Goal: Consume media (video, audio): Consume media (video, audio)

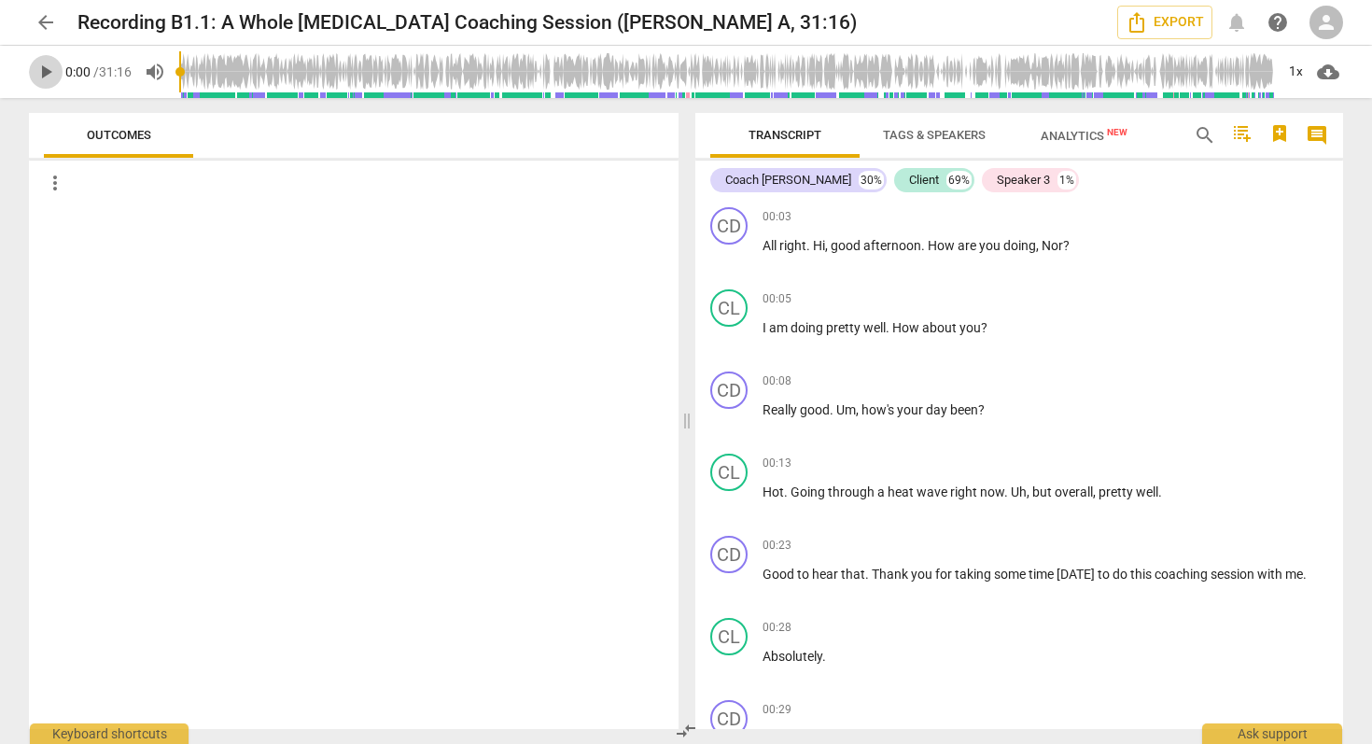
click at [50, 73] on span "play_arrow" at bounding box center [46, 72] width 22 height 22
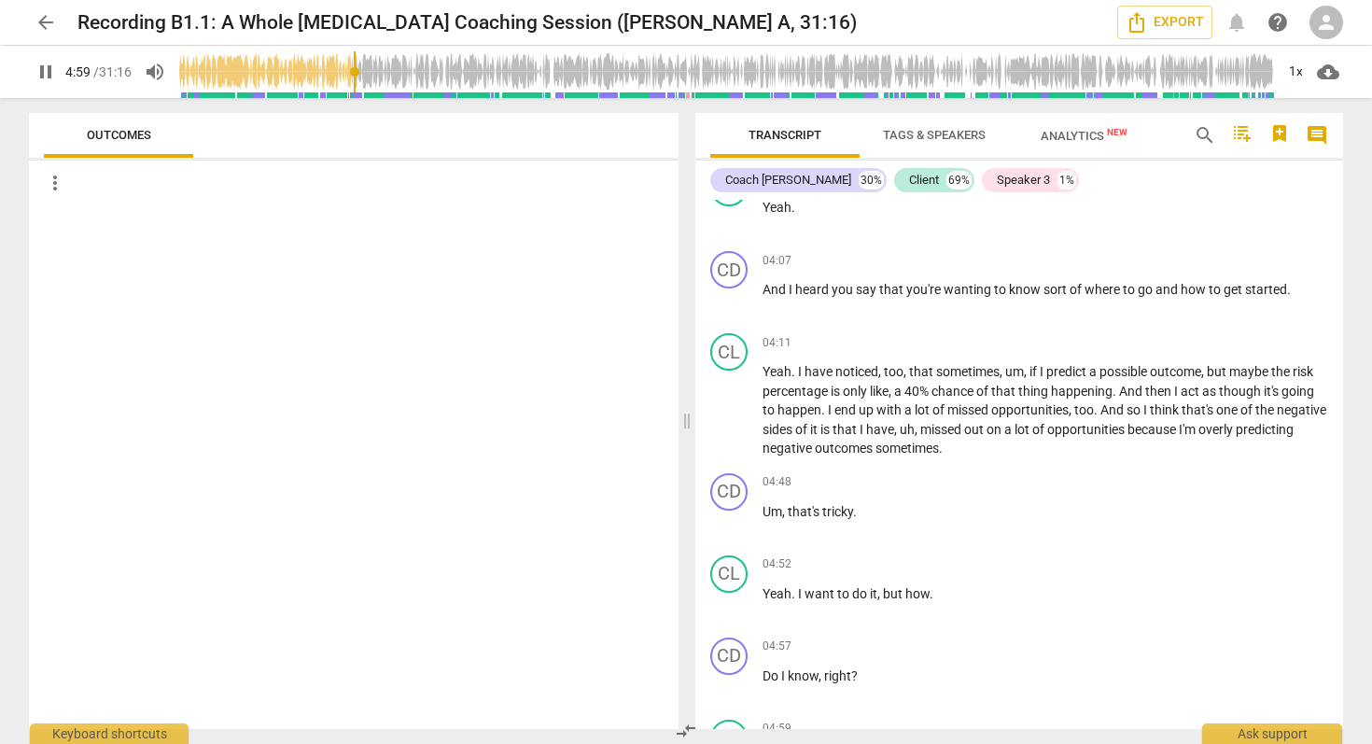
scroll to position [2257, 0]
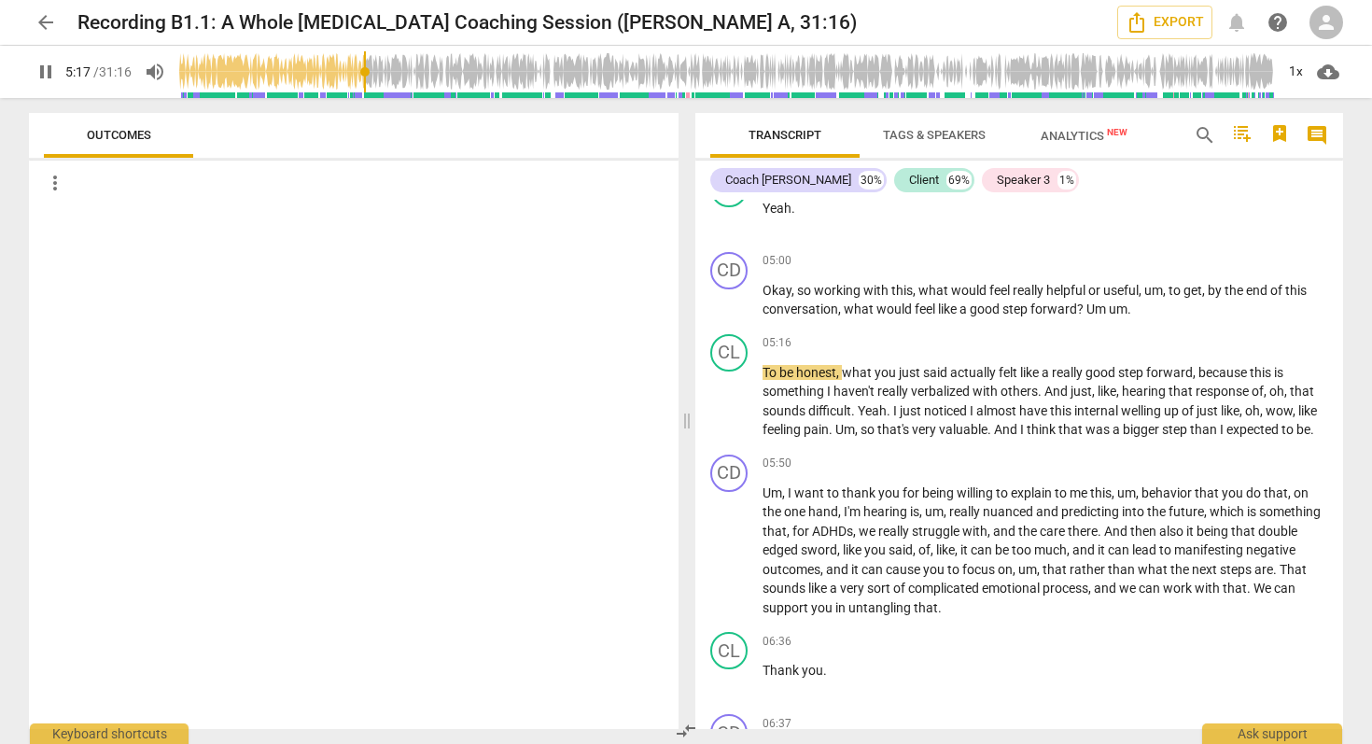
click at [46, 75] on span "pause" at bounding box center [46, 72] width 22 height 22
click at [48, 69] on span "play_arrow" at bounding box center [46, 72] width 22 height 22
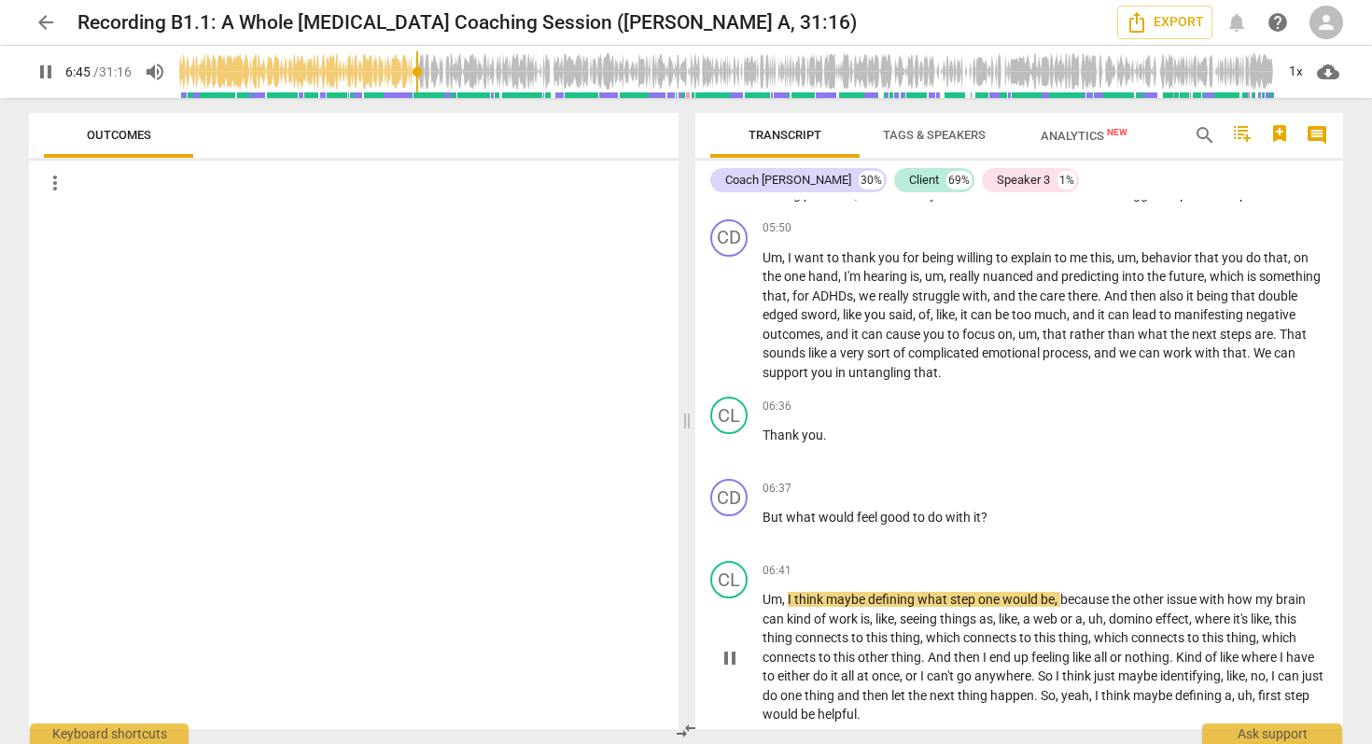
scroll to position [2492, 0]
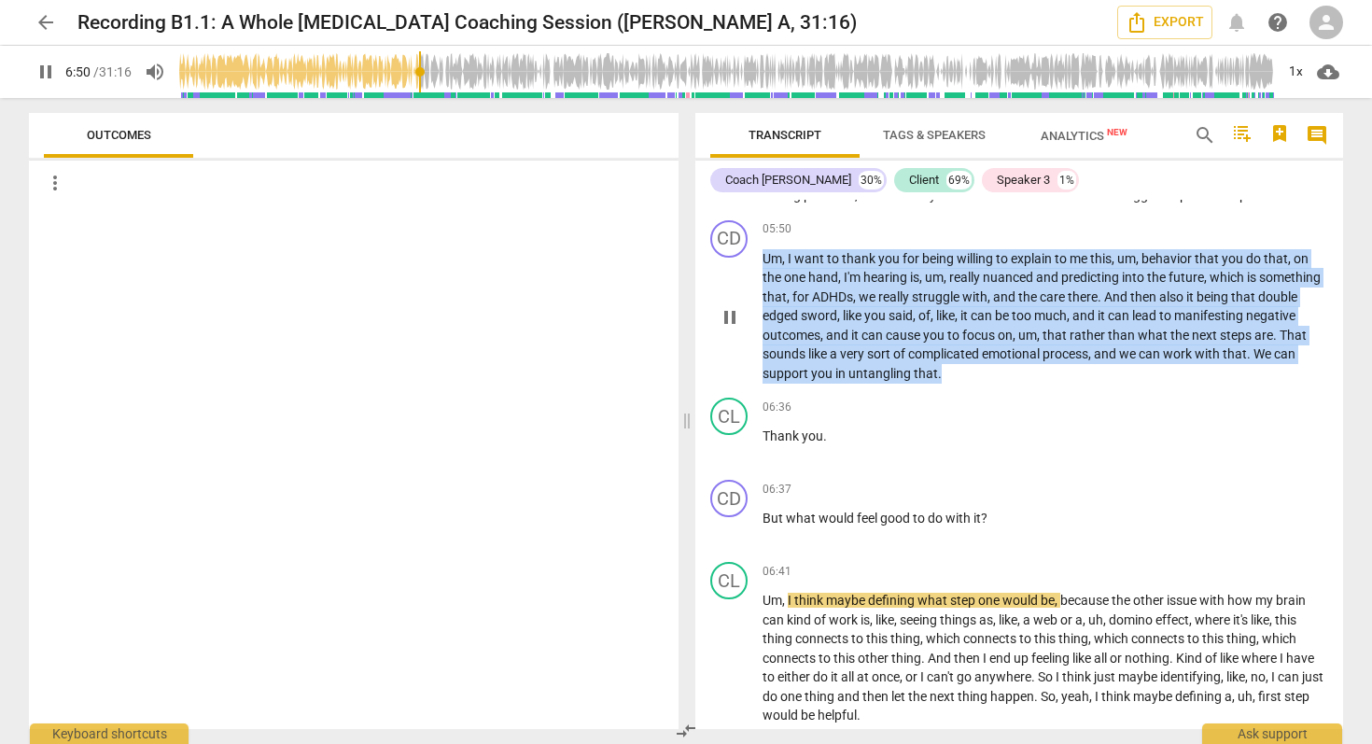
drag, startPoint x: 984, startPoint y: 391, endPoint x: 754, endPoint y: 274, distance: 257.5
click at [754, 274] on div "CD play_arrow pause 05:50 keyboard_arrow_right Um , I want to thank you for bei…" at bounding box center [1019, 302] width 648 height 178
copy p "Um , I want to thank you for being willing to explain to me this , um , behavio…"
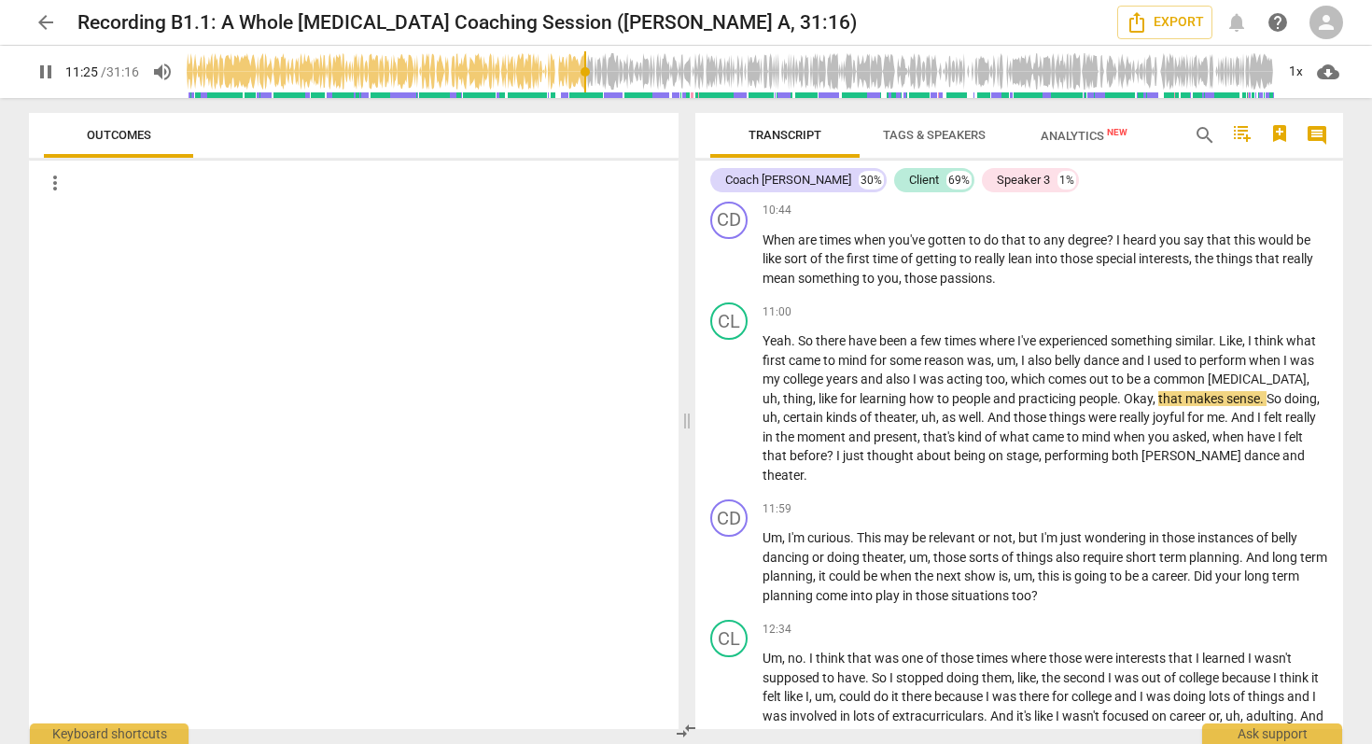
scroll to position [4046, 0]
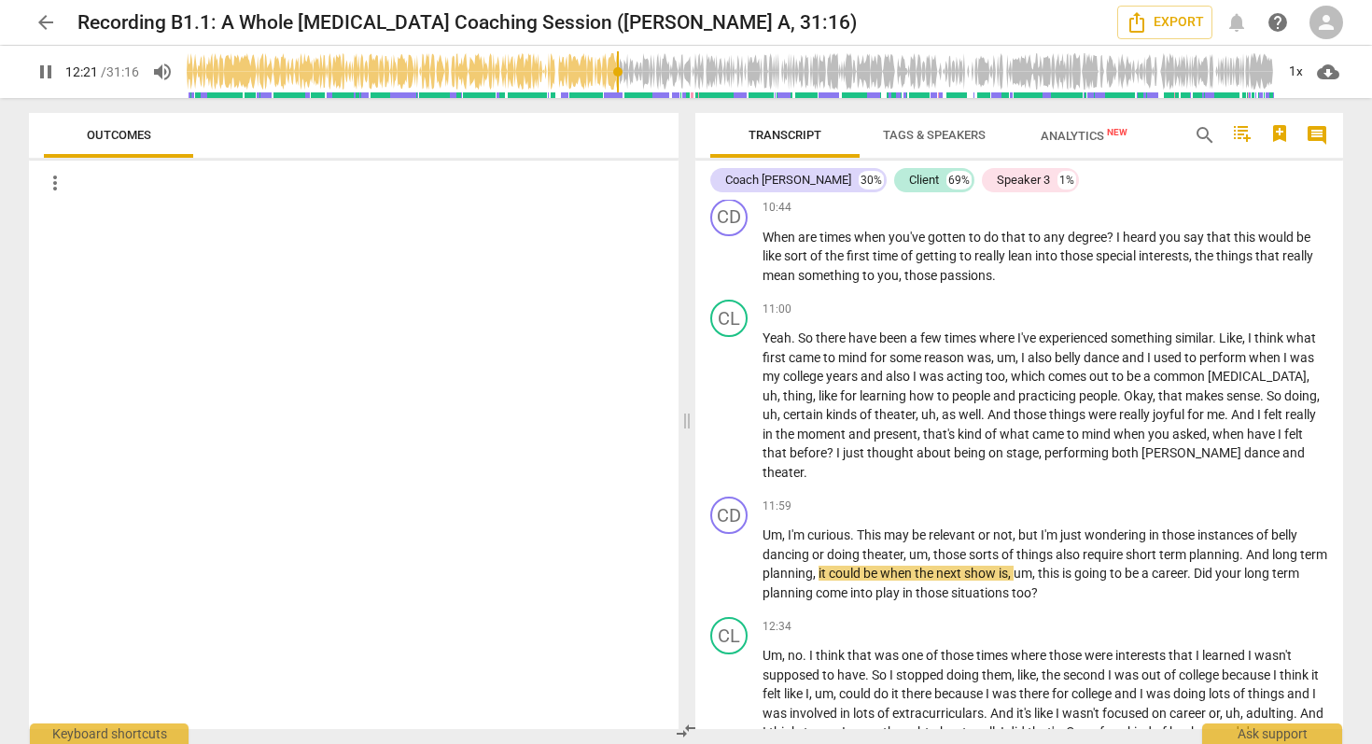
click at [48, 77] on span "pause" at bounding box center [46, 72] width 22 height 22
click at [49, 71] on span "play_arrow" at bounding box center [46, 72] width 22 height 22
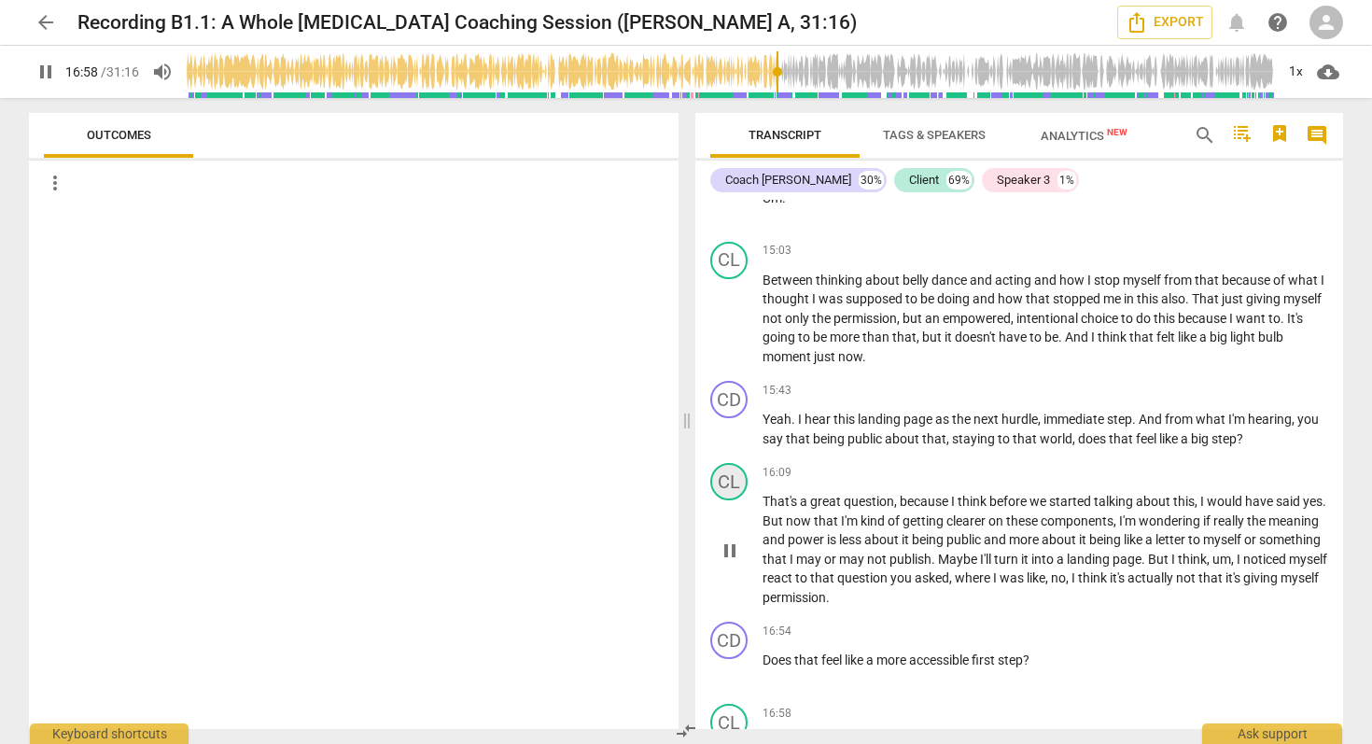
scroll to position [6037, 0]
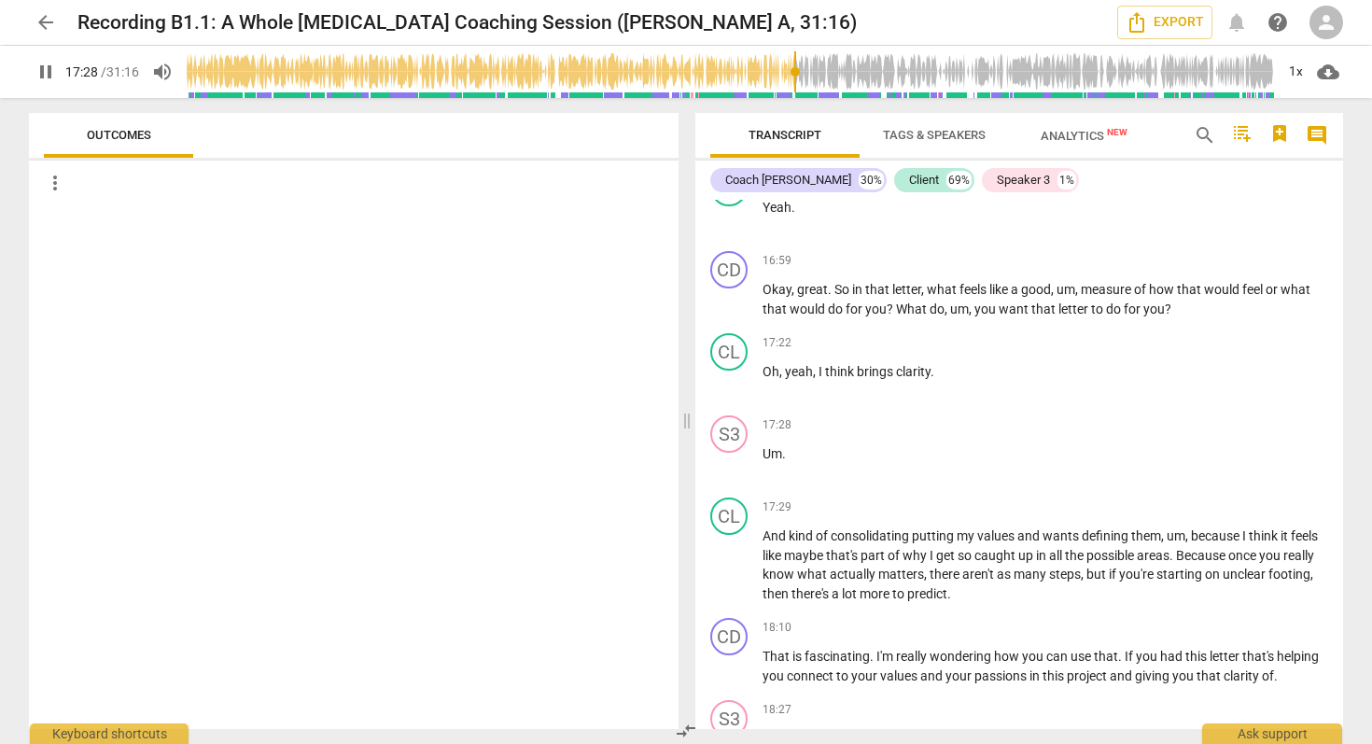
click at [49, 84] on button "pause" at bounding box center [46, 72] width 34 height 34
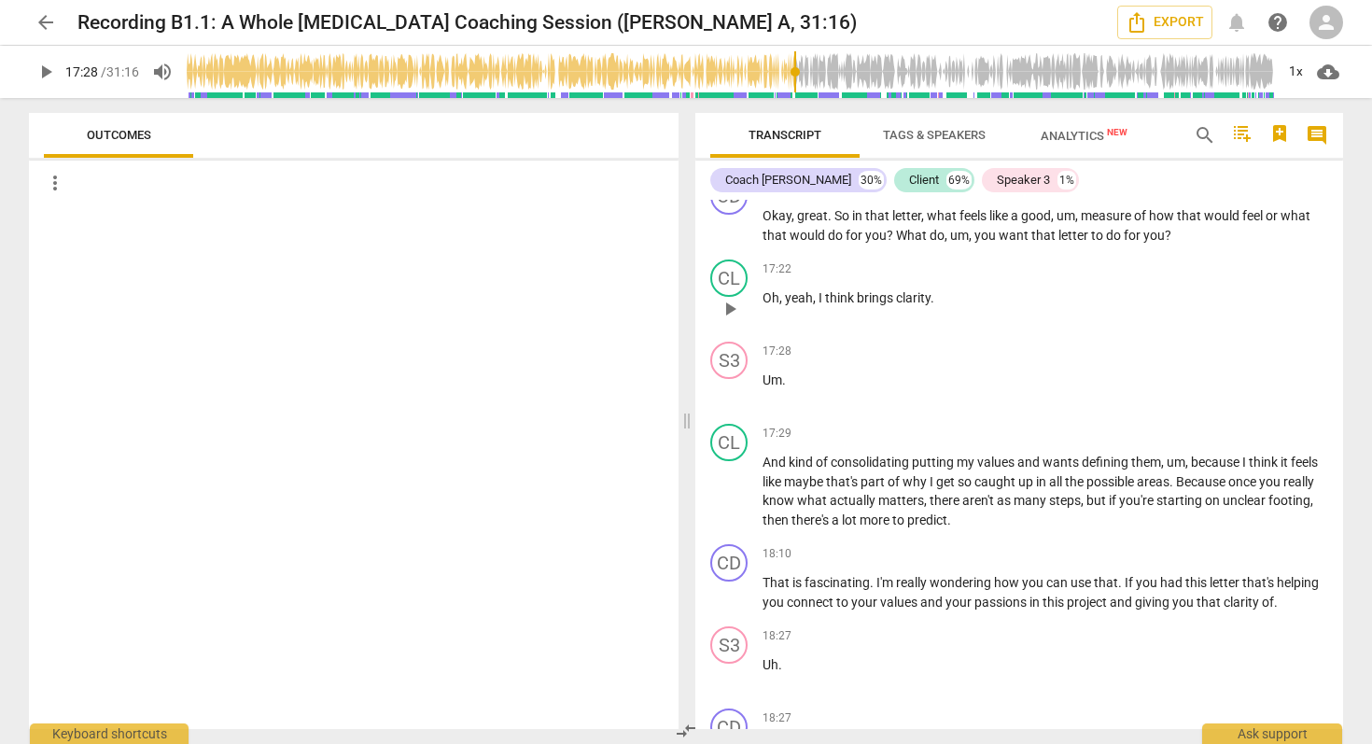
scroll to position [6122, 0]
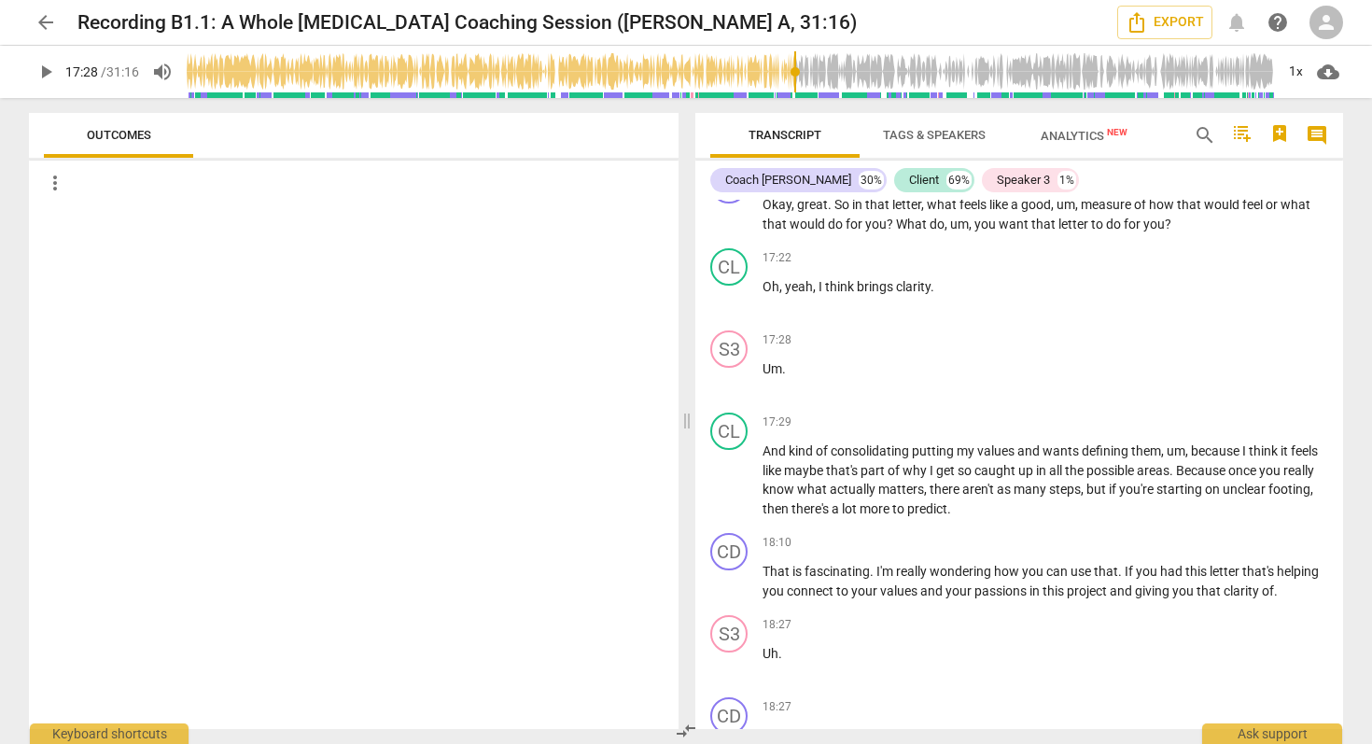
click at [47, 72] on span "play_arrow" at bounding box center [46, 72] width 22 height 22
click at [43, 76] on span "play_arrow" at bounding box center [46, 72] width 22 height 22
click at [45, 66] on span "pause" at bounding box center [46, 72] width 22 height 22
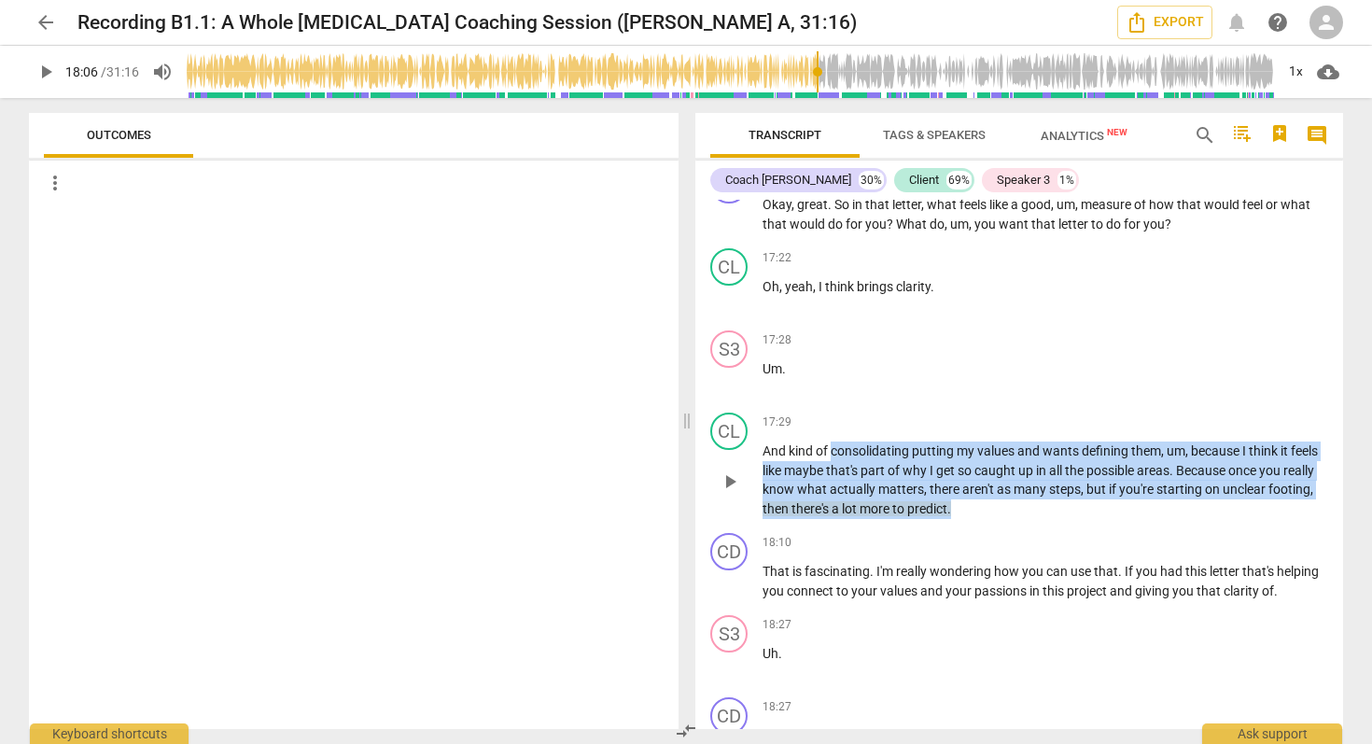
drag, startPoint x: 832, startPoint y: 454, endPoint x: 1054, endPoint y: 519, distance: 230.6
click at [1054, 519] on div "CL play_arrow pause 17:29 keyboard_arrow_right And kind of consolidating puttin…" at bounding box center [1019, 465] width 648 height 120
copy p "consolidating putting my values and wants defining them , um , because I think …"
click at [859, 509] on span "lot" at bounding box center [851, 508] width 18 height 15
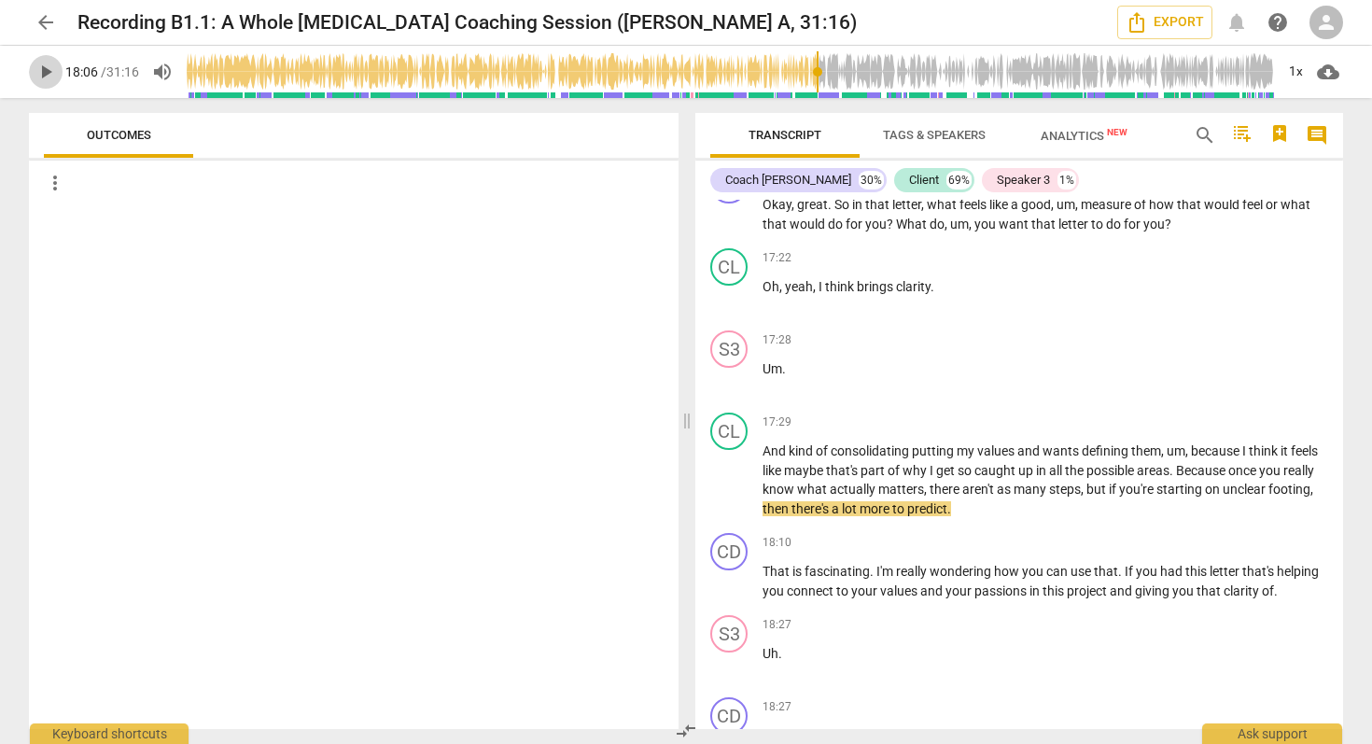
click at [49, 74] on span "play_arrow" at bounding box center [46, 72] width 22 height 22
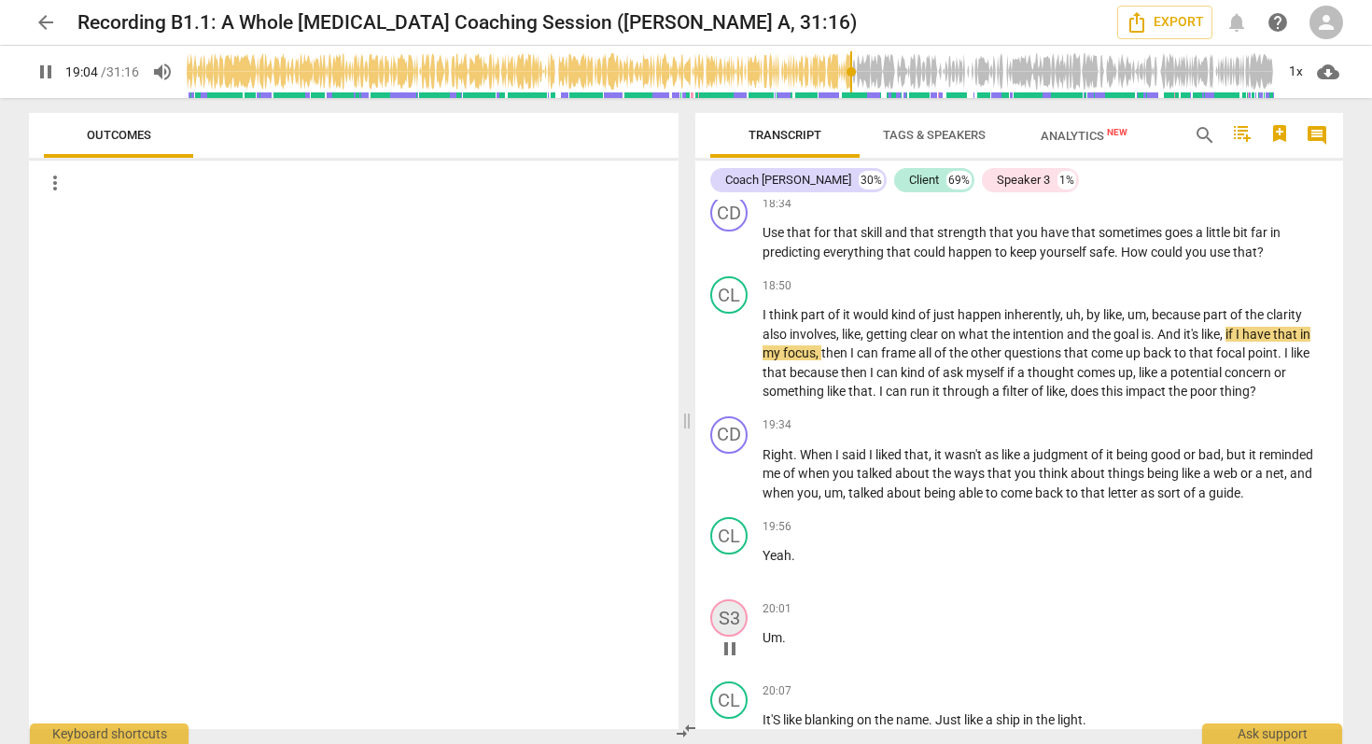
scroll to position [6787, 0]
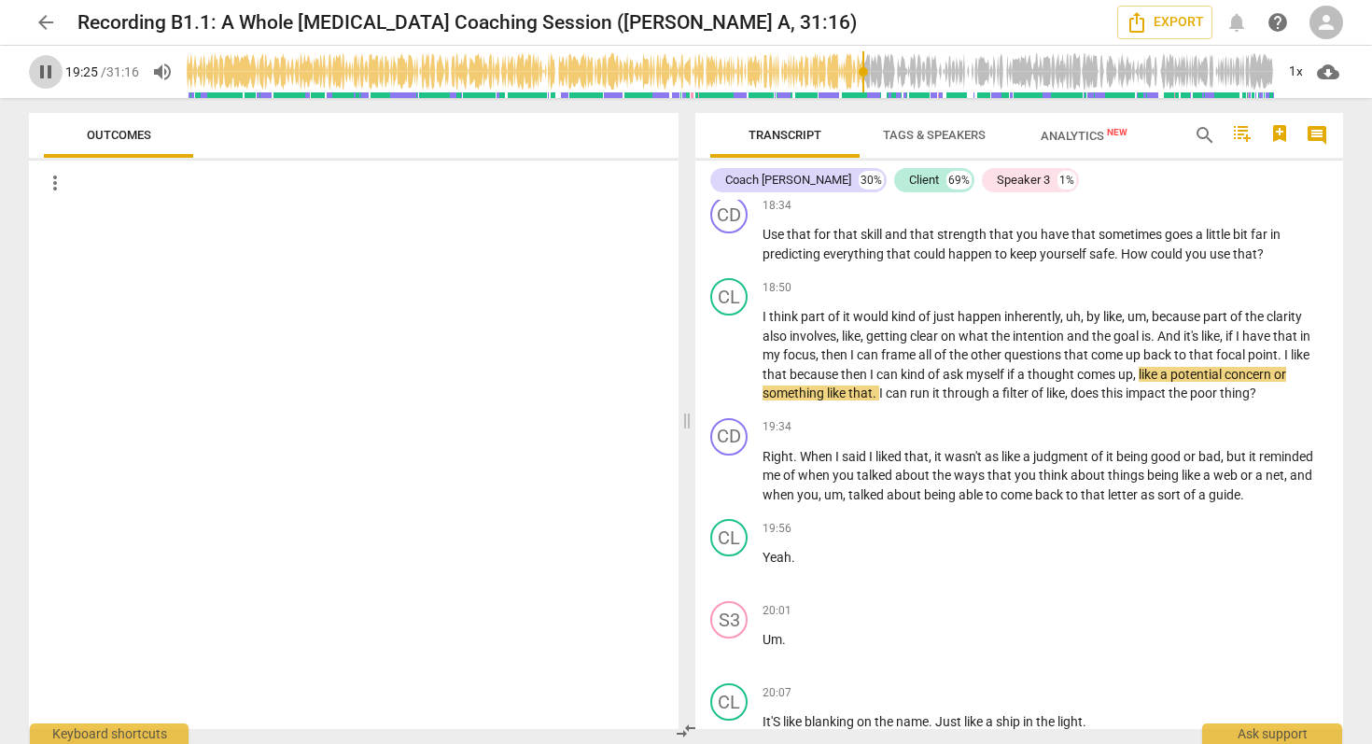
click at [44, 75] on span "pause" at bounding box center [46, 72] width 22 height 22
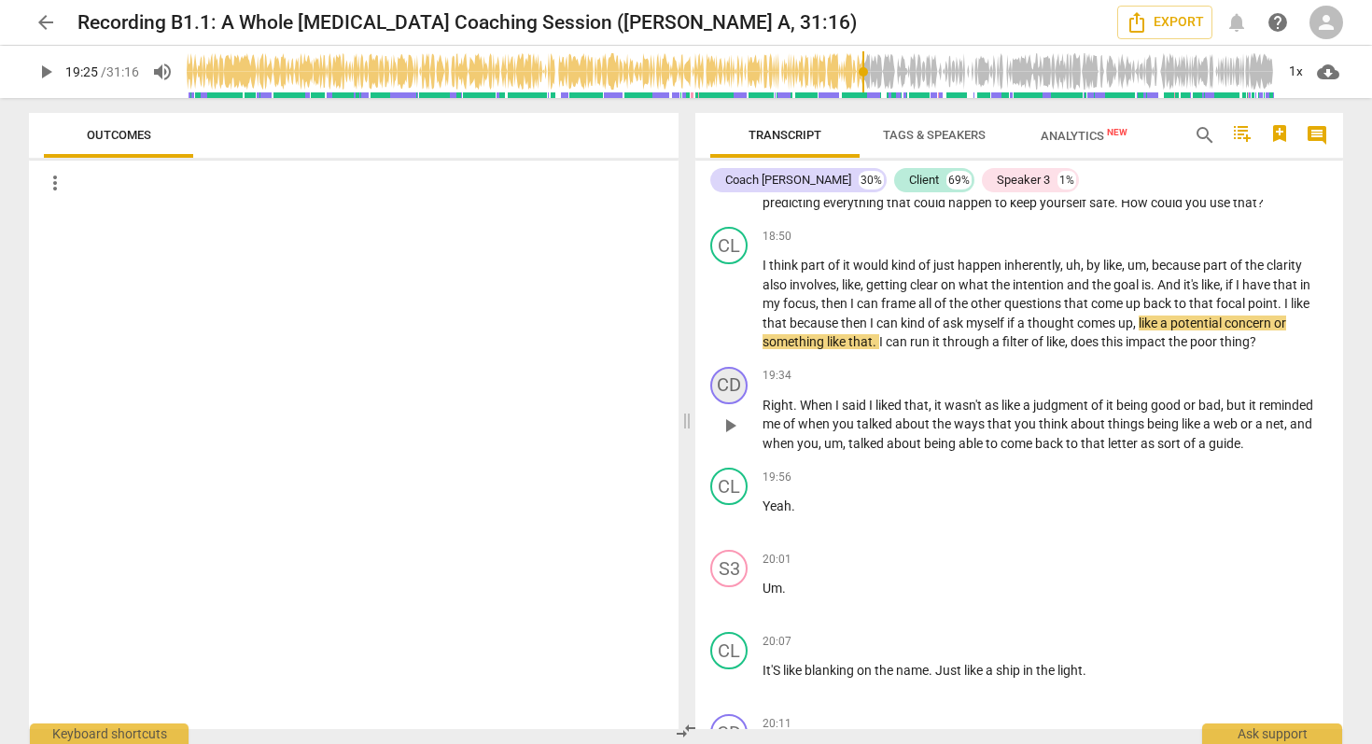
scroll to position [6841, 0]
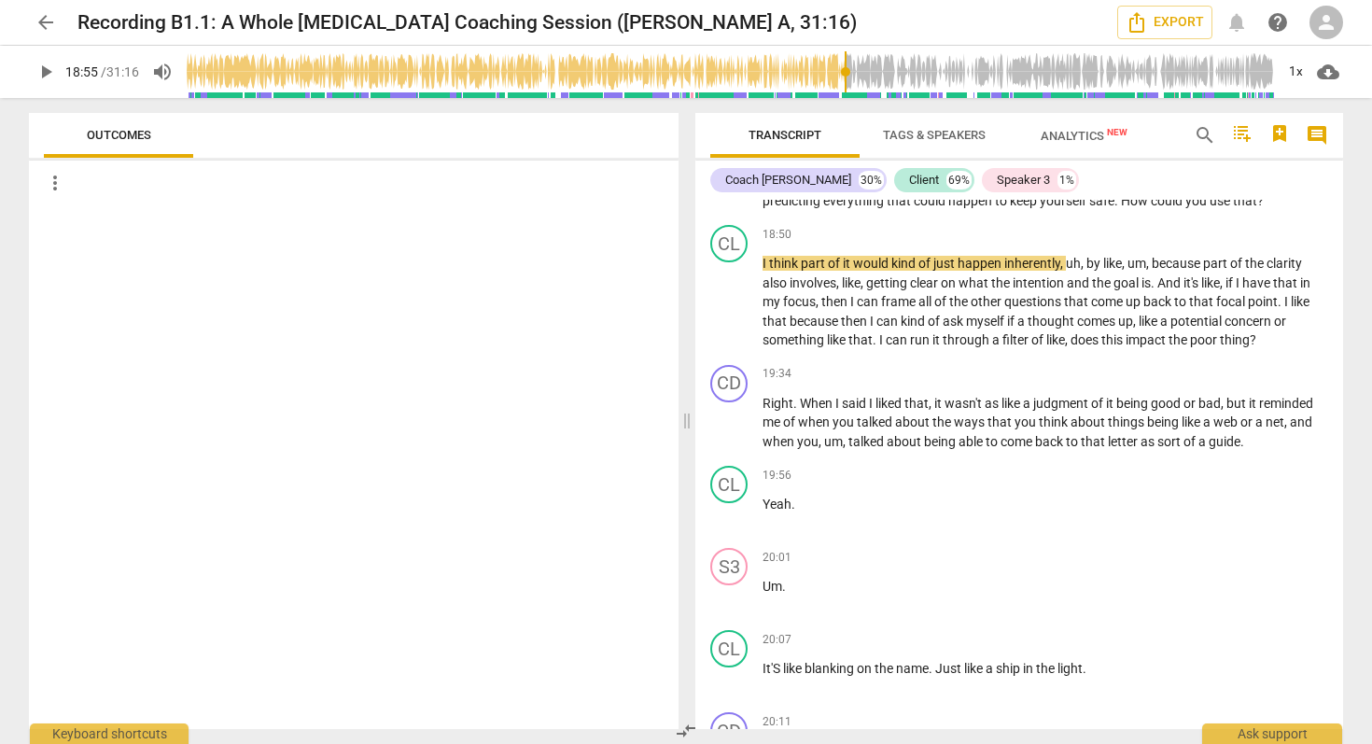
drag, startPoint x: 864, startPoint y: 69, endPoint x: 845, endPoint y: 69, distance: 19.6
click at [845, 69] on input "range" at bounding box center [730, 72] width 1087 height 60
click at [49, 77] on span "play_arrow" at bounding box center [46, 72] width 22 height 22
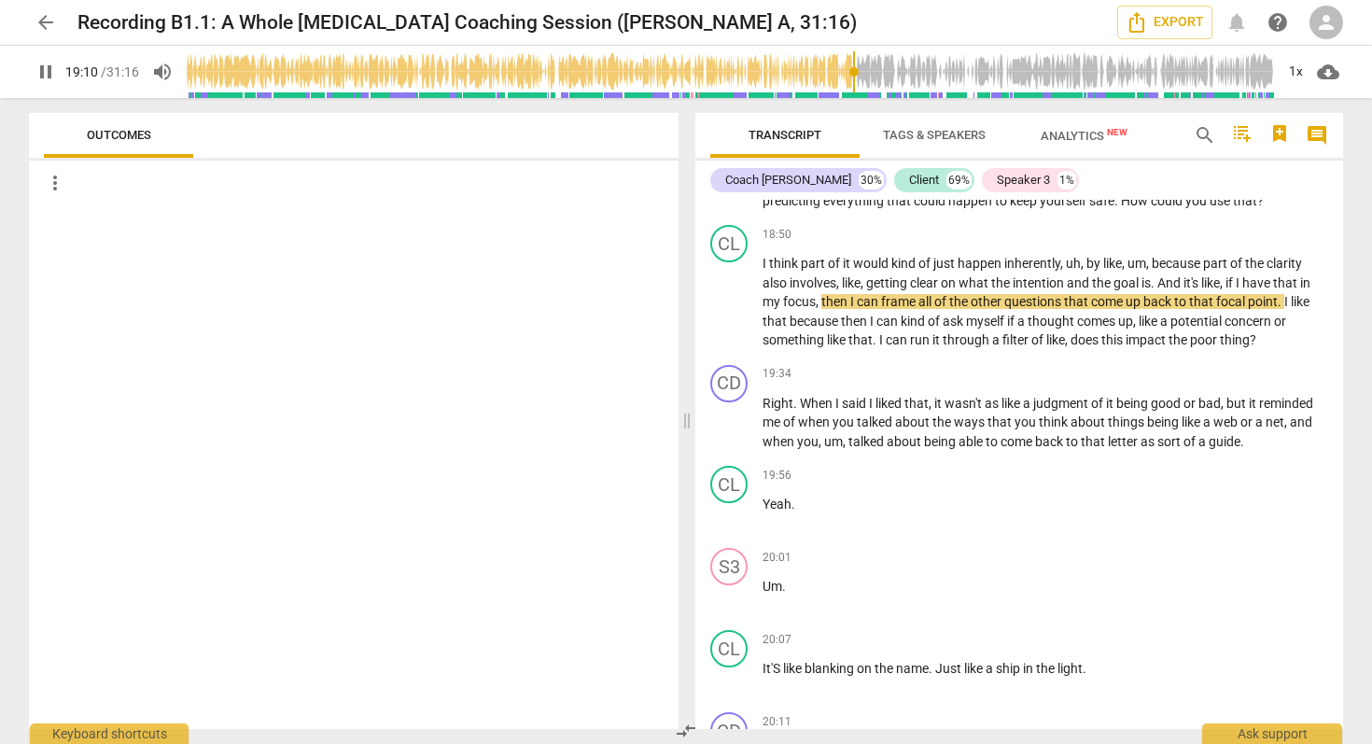
click at [45, 75] on span "pause" at bounding box center [46, 72] width 22 height 22
click at [47, 75] on span "play_arrow" at bounding box center [46, 72] width 22 height 22
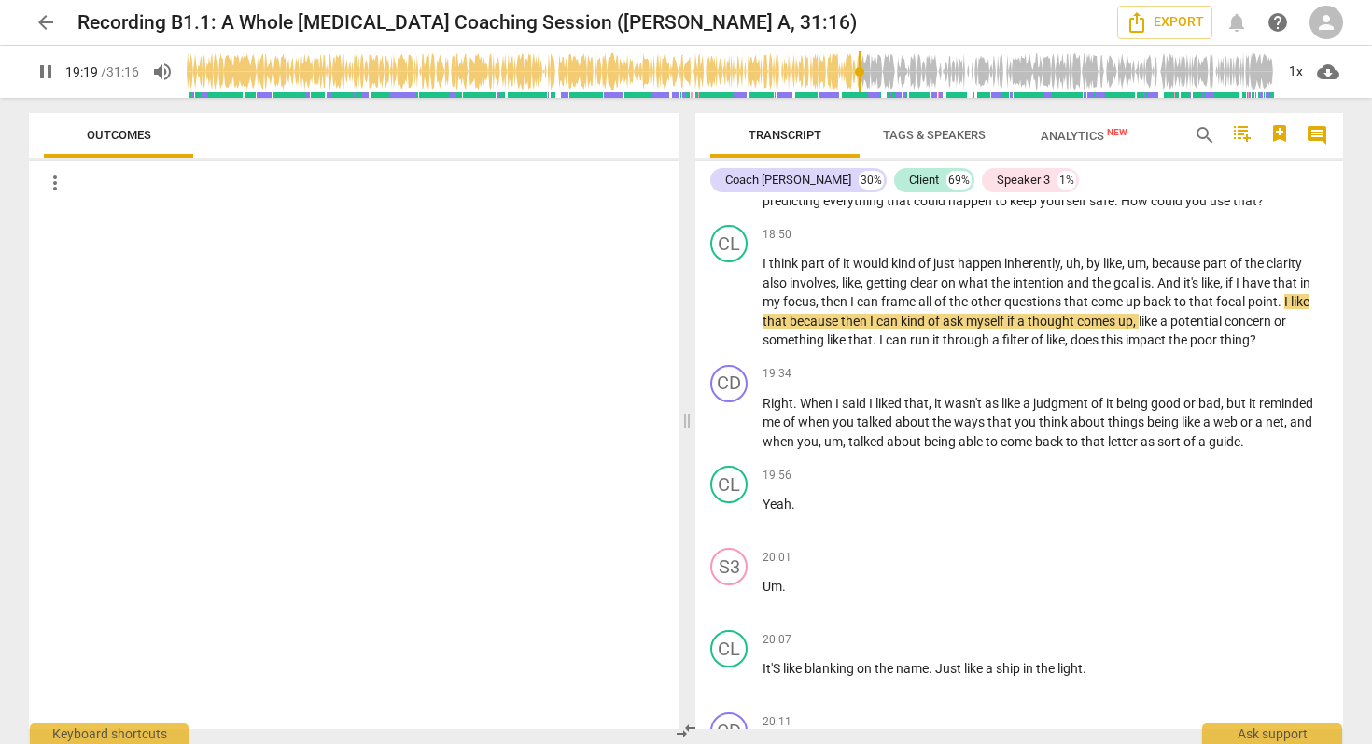
click at [45, 72] on span "pause" at bounding box center [46, 72] width 22 height 22
click at [46, 72] on span "play_arrow" at bounding box center [46, 72] width 22 height 22
click at [46, 72] on span "pause" at bounding box center [46, 72] width 22 height 22
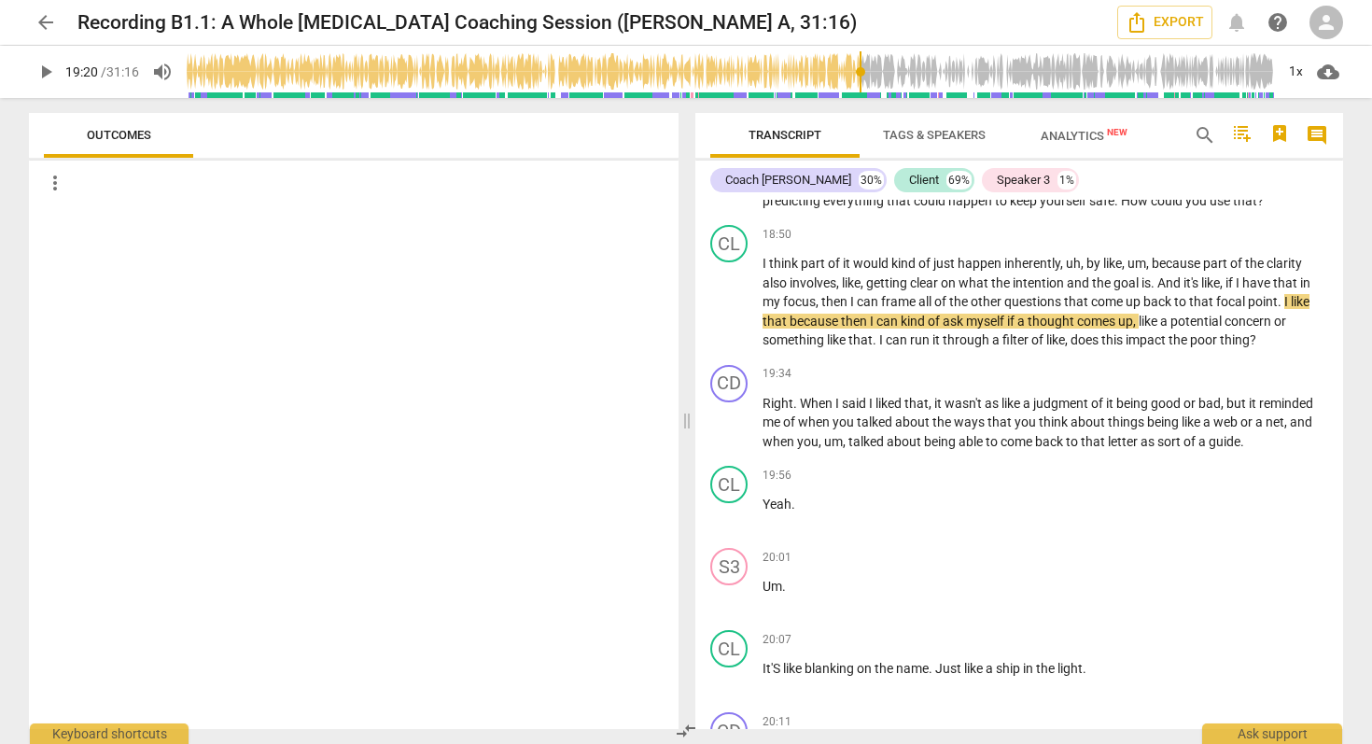
click at [44, 71] on span "play_arrow" at bounding box center [46, 72] width 22 height 22
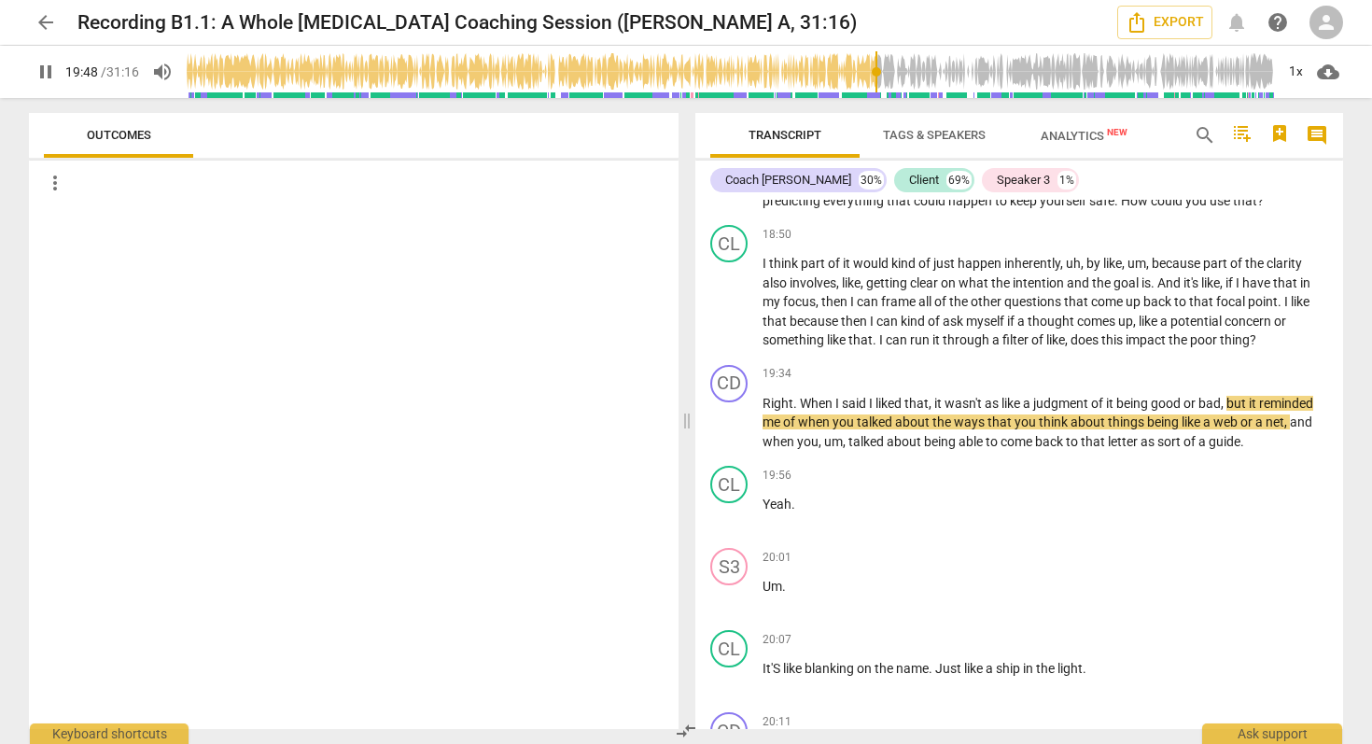
click at [49, 75] on span "pause" at bounding box center [46, 72] width 22 height 22
click at [49, 75] on span "play_arrow" at bounding box center [46, 72] width 22 height 22
click at [49, 75] on span "pause" at bounding box center [46, 72] width 22 height 22
click at [48, 74] on span "play_arrow" at bounding box center [46, 72] width 22 height 22
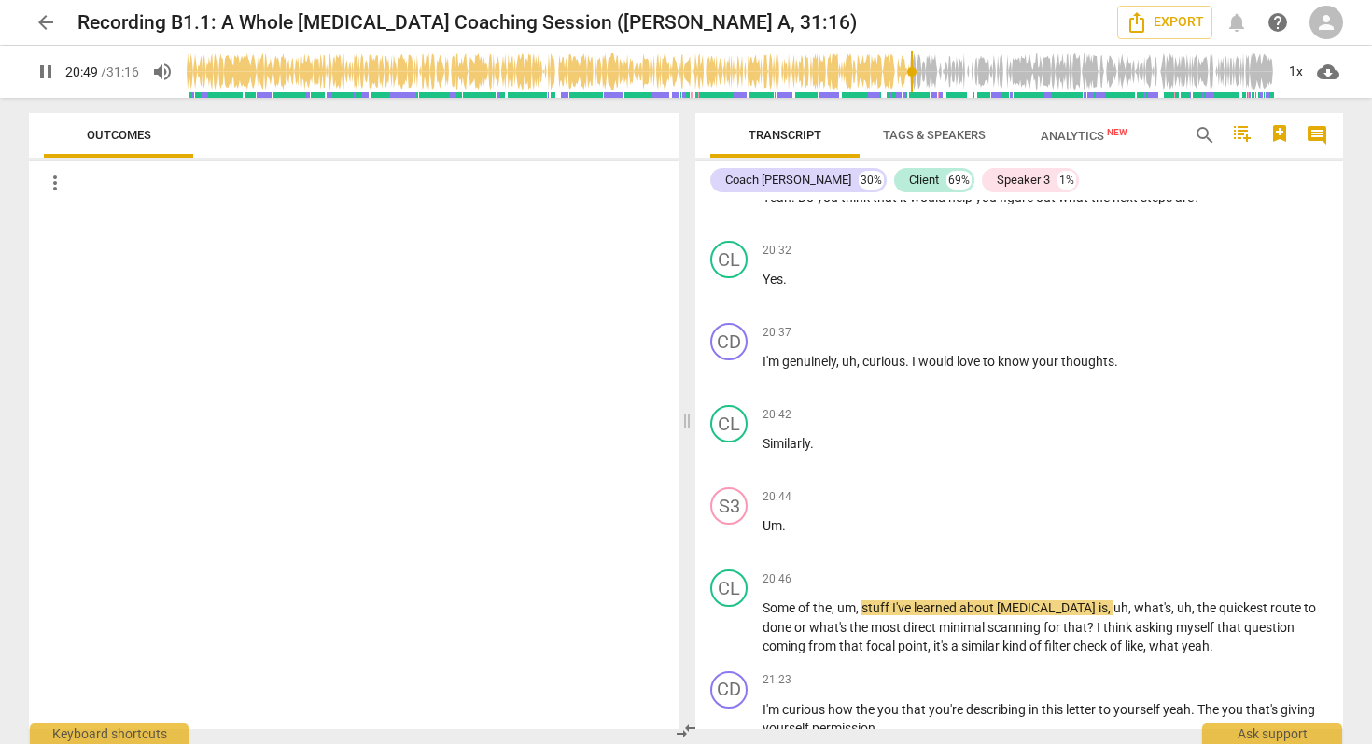
scroll to position [7556, 0]
click at [38, 72] on span "pause" at bounding box center [46, 72] width 22 height 22
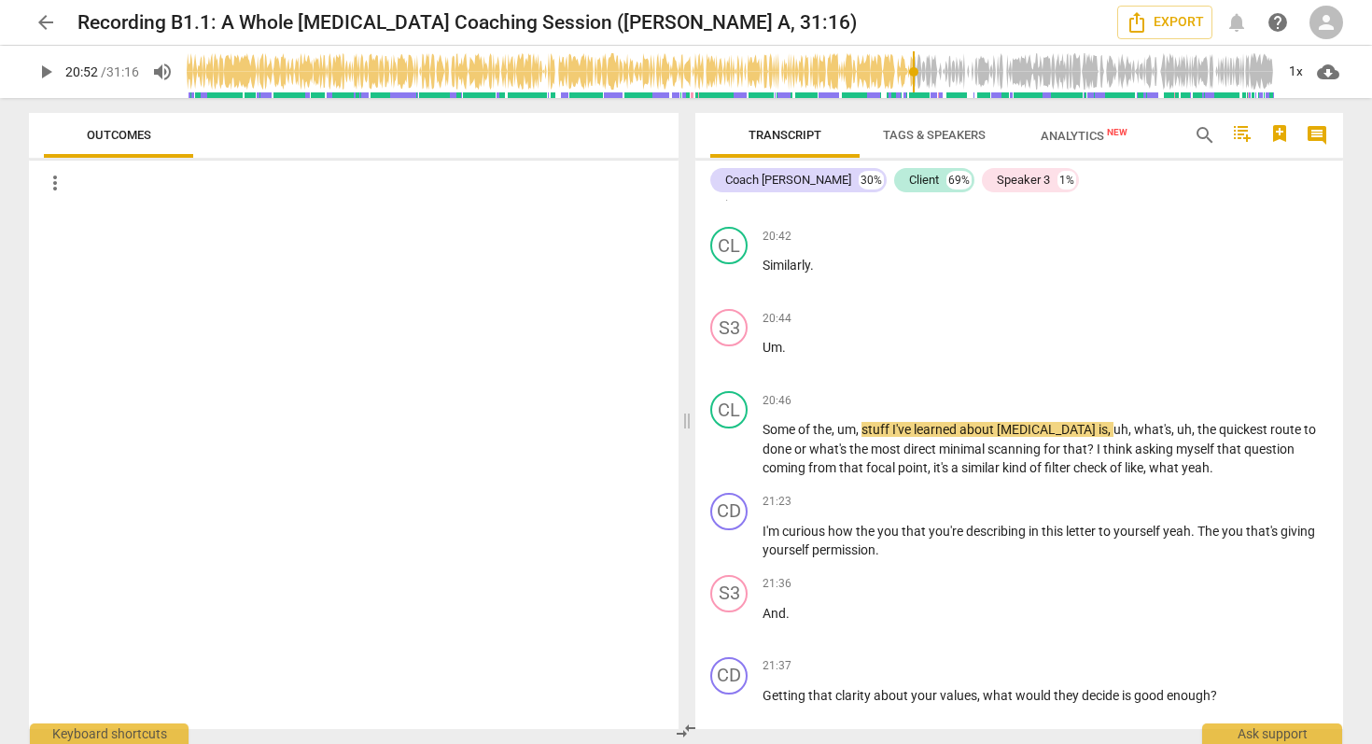
scroll to position [7738, 0]
click at [52, 74] on span "play_arrow" at bounding box center [46, 72] width 22 height 22
click at [52, 74] on span "pause" at bounding box center [46, 72] width 22 height 22
click at [43, 77] on span "play_arrow" at bounding box center [46, 72] width 22 height 22
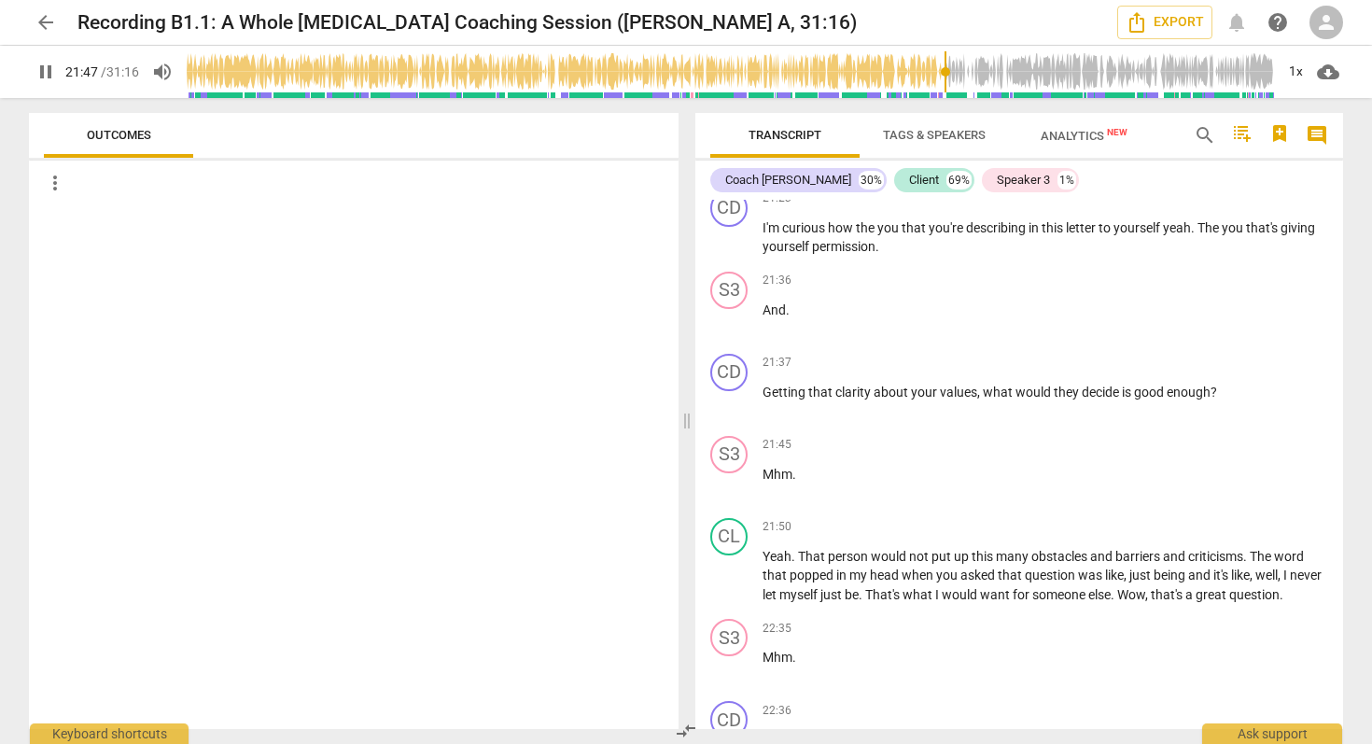
scroll to position [8039, 0]
click at [48, 72] on span "pause" at bounding box center [46, 72] width 22 height 22
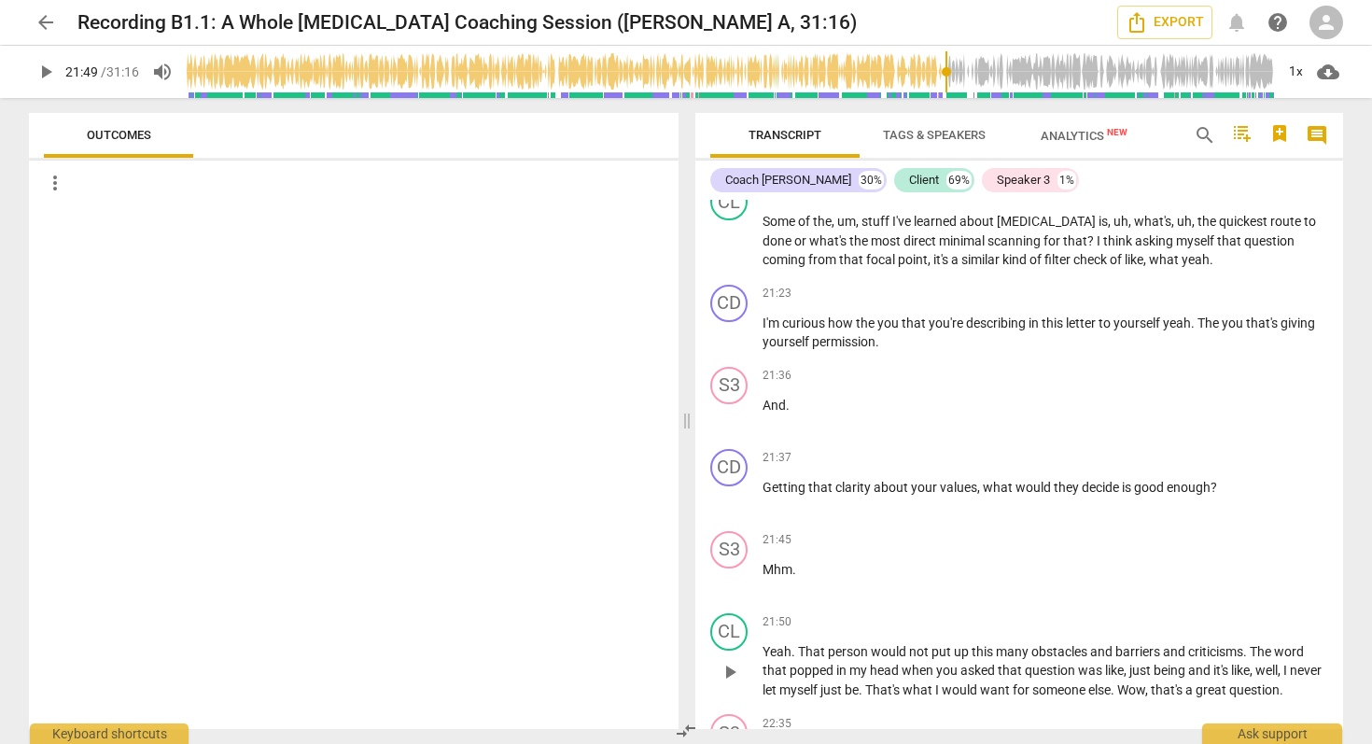
scroll to position [7949, 0]
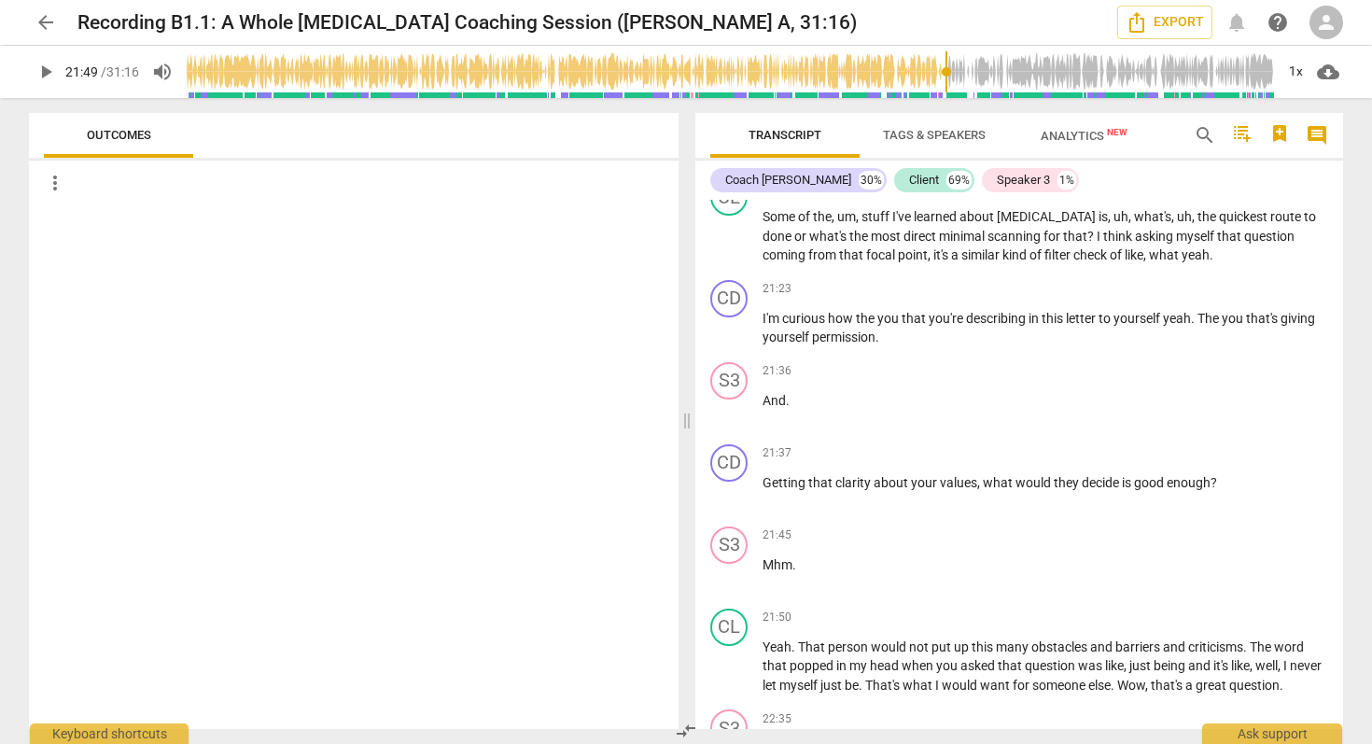
click at [49, 73] on span "play_arrow" at bounding box center [46, 72] width 22 height 22
click at [49, 73] on span "pause" at bounding box center [46, 72] width 22 height 22
click at [36, 73] on span "play_arrow" at bounding box center [46, 72] width 22 height 22
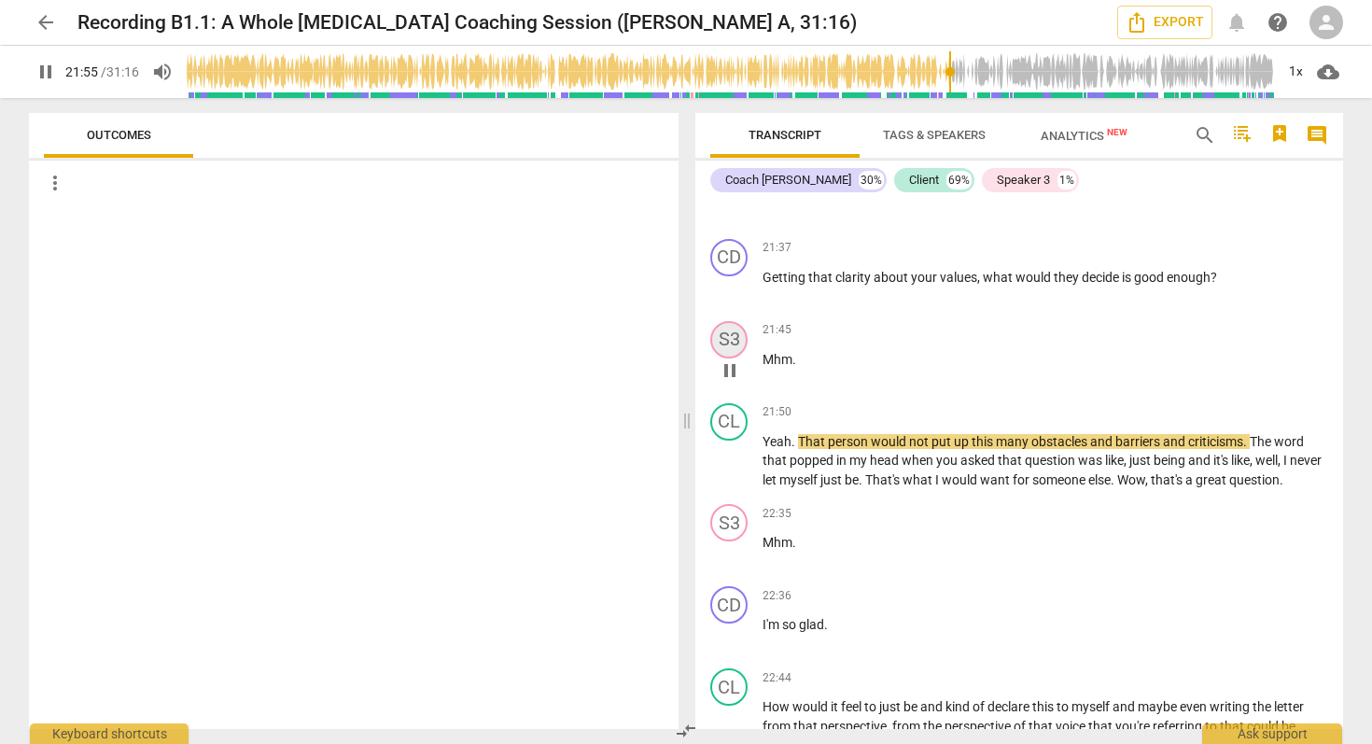
scroll to position [8160, 0]
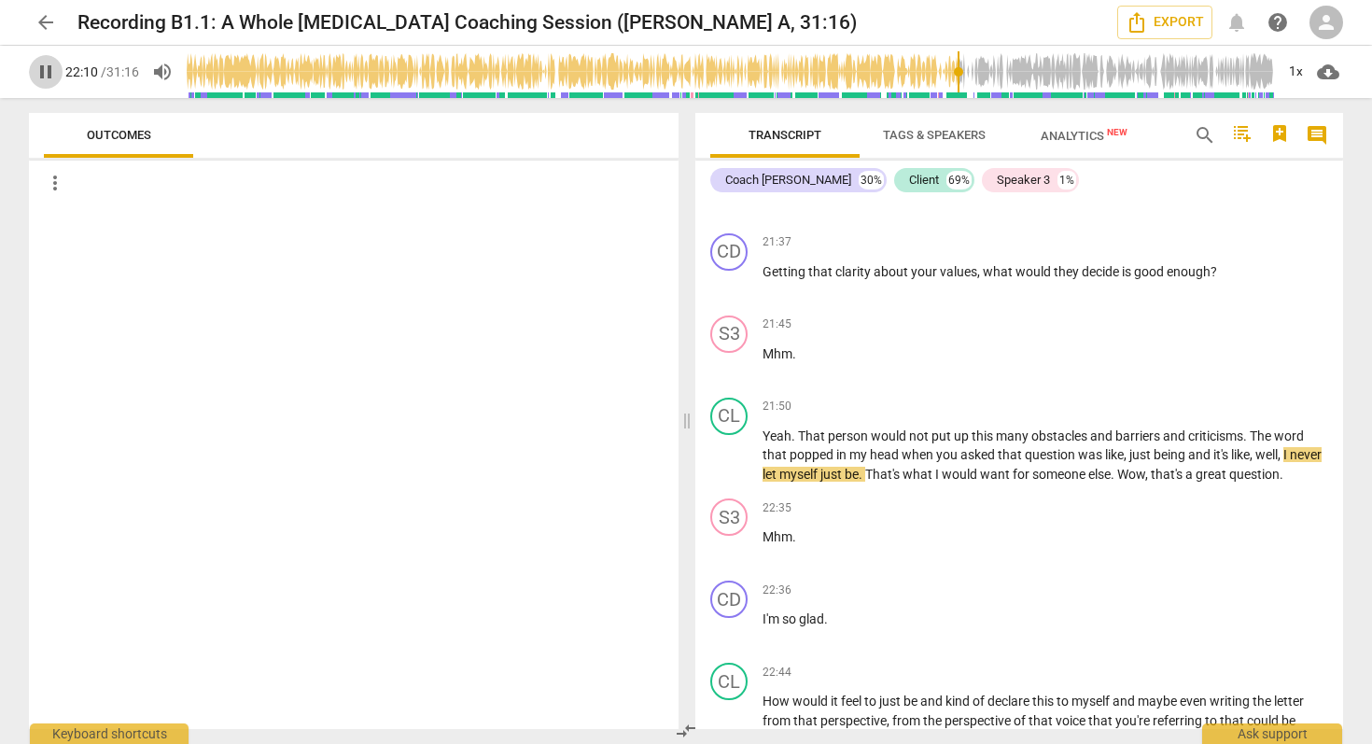
click at [44, 67] on span "pause" at bounding box center [46, 72] width 22 height 22
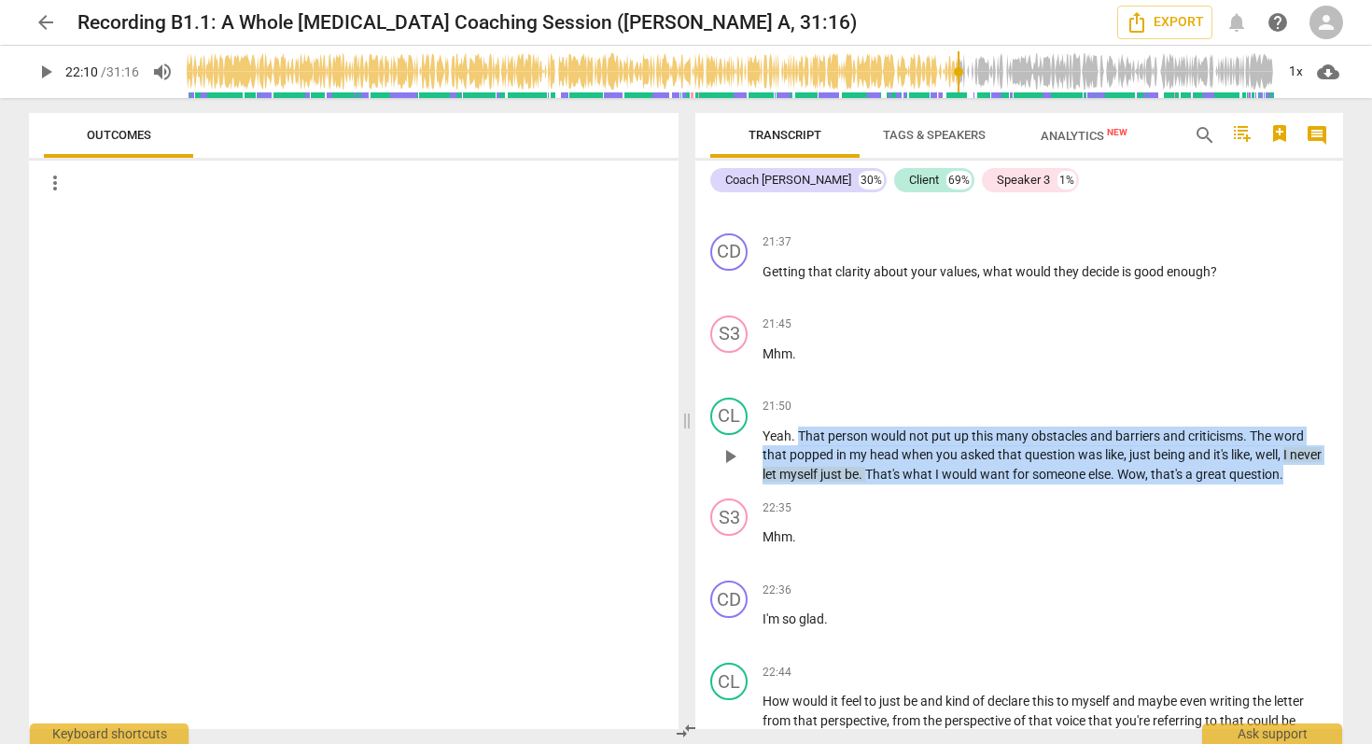
drag, startPoint x: 801, startPoint y: 435, endPoint x: 836, endPoint y: 497, distance: 71.9
click at [836, 484] on p "Yeah . That person would not put up this many obstacles and barriers and critic…" at bounding box center [1045, 455] width 566 height 58
copy p "That person would not put up this many obstacles and barriers and criticisms . …"
click at [50, 70] on span "play_arrow" at bounding box center [46, 72] width 22 height 22
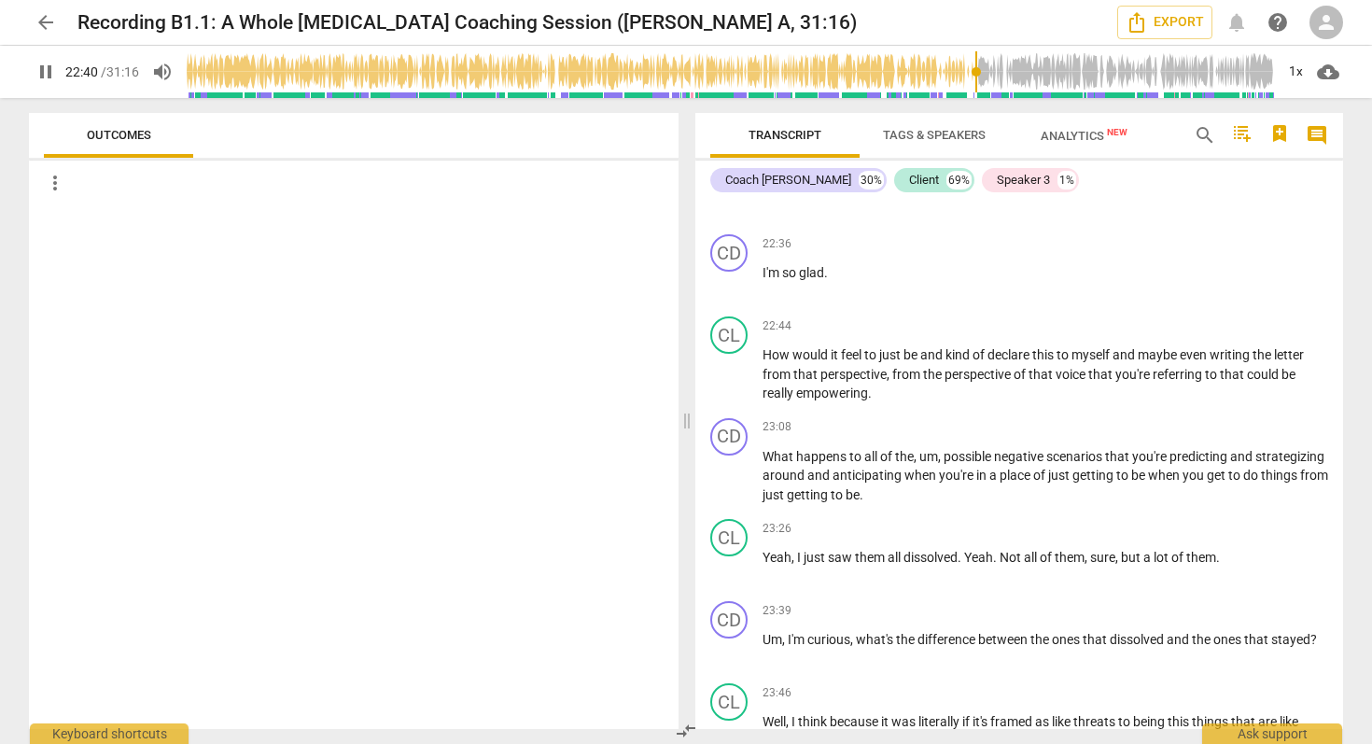
scroll to position [8510, 0]
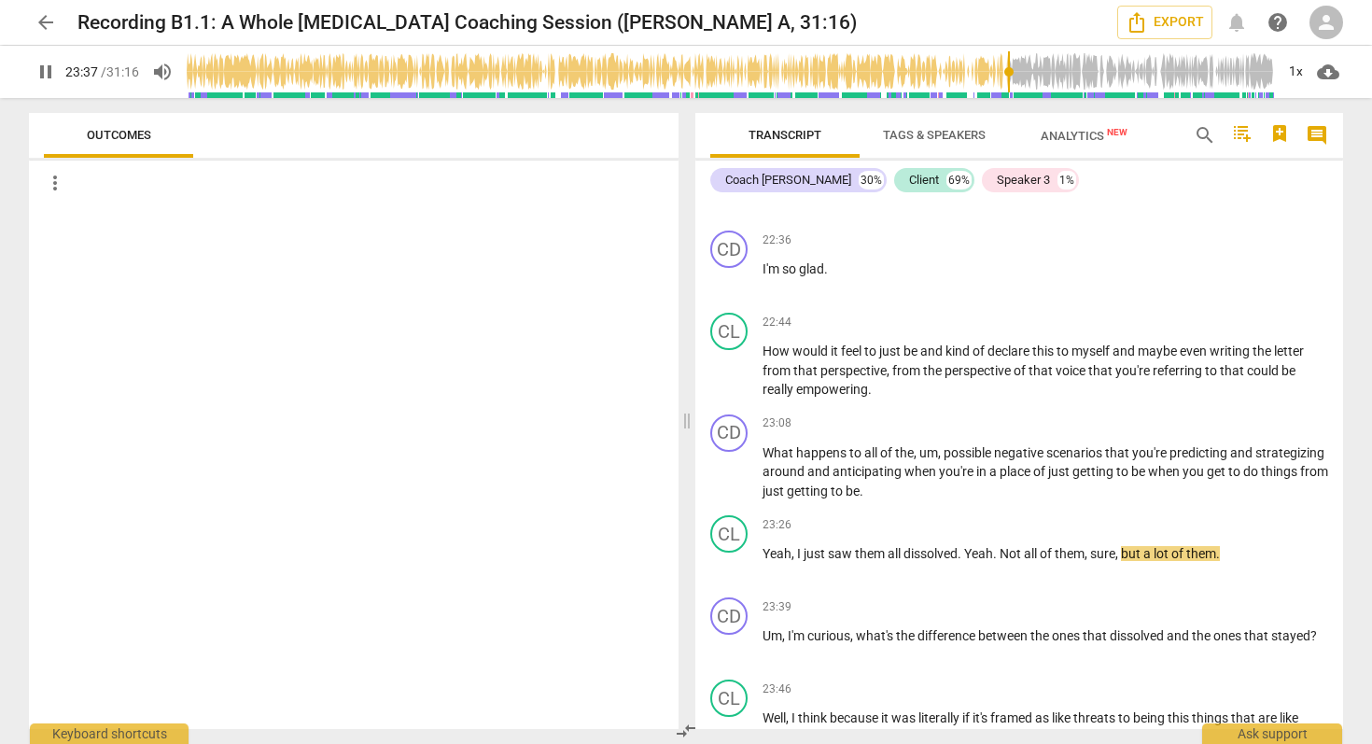
click at [44, 73] on span "pause" at bounding box center [46, 72] width 22 height 22
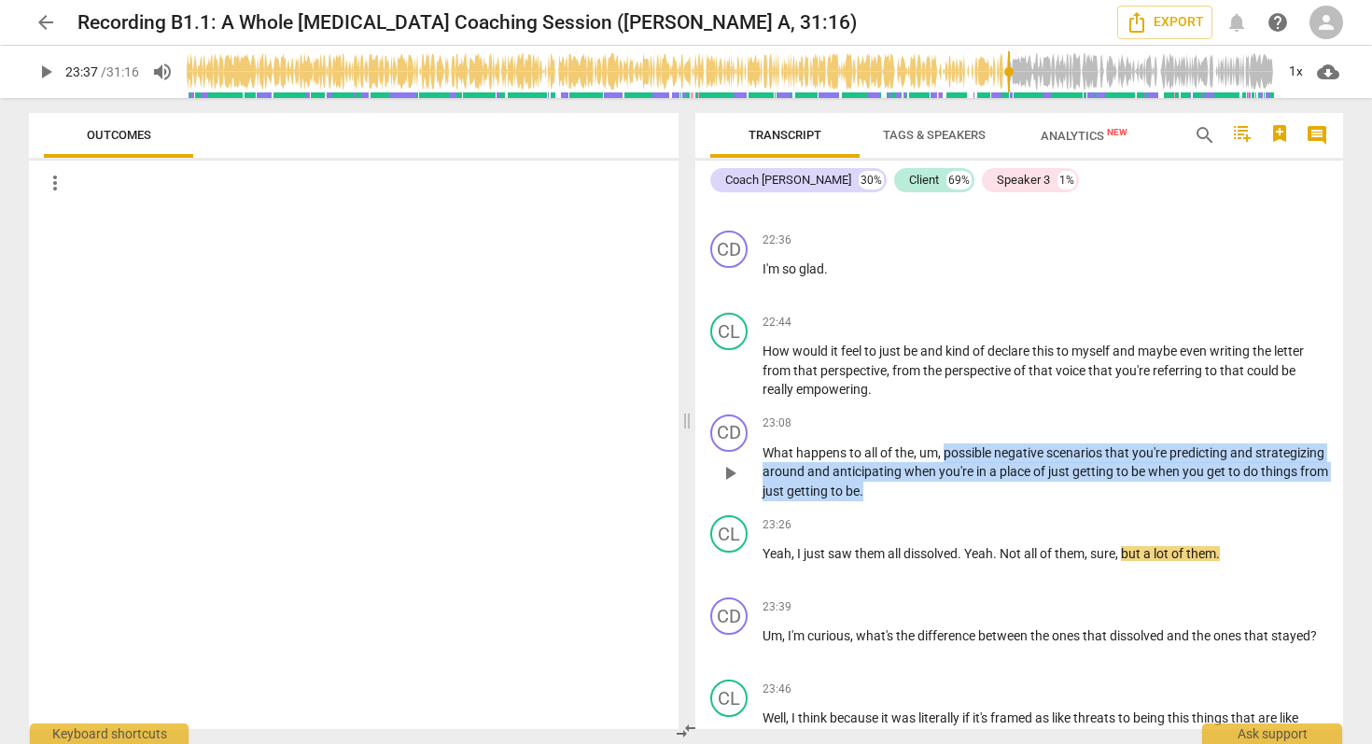
drag, startPoint x: 947, startPoint y: 470, endPoint x: 969, endPoint y: 511, distance: 46.3
click at [969, 501] on p "What happens to all of the , um , possible negative scenarios that you're predi…" at bounding box center [1045, 472] width 566 height 58
copy p "possible negative scenarios that you're predicting and strategizing around and …"
click at [45, 63] on span "play_arrow" at bounding box center [46, 72] width 22 height 22
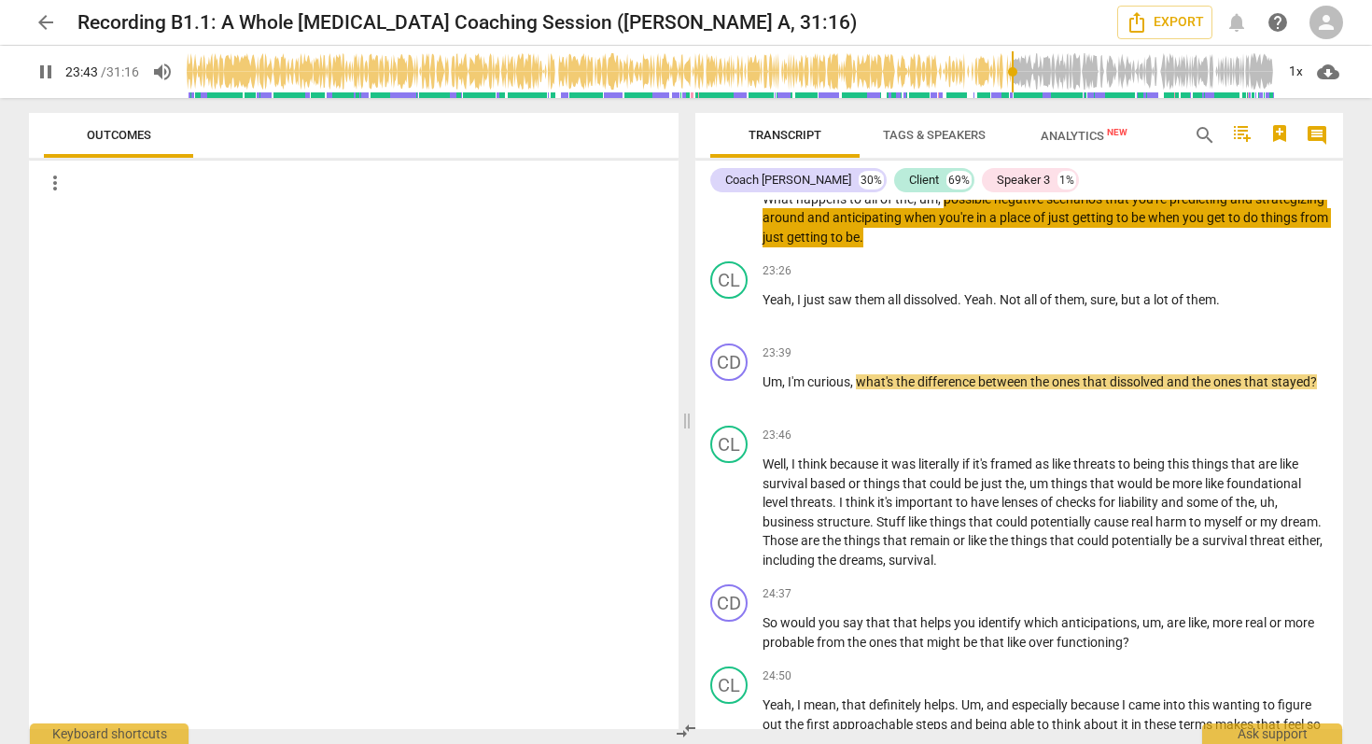
scroll to position [8772, 0]
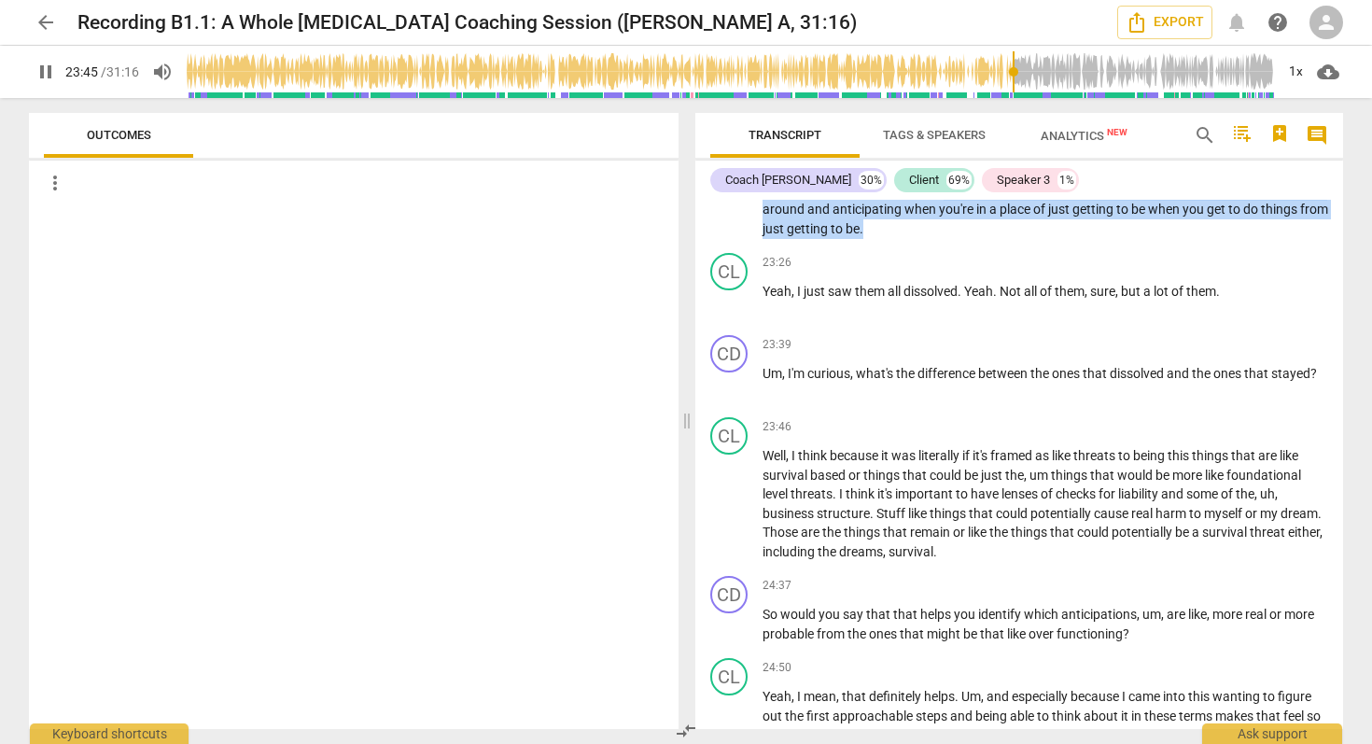
click at [44, 77] on span "pause" at bounding box center [46, 72] width 22 height 22
click at [44, 77] on span "play_arrow" at bounding box center [46, 72] width 22 height 22
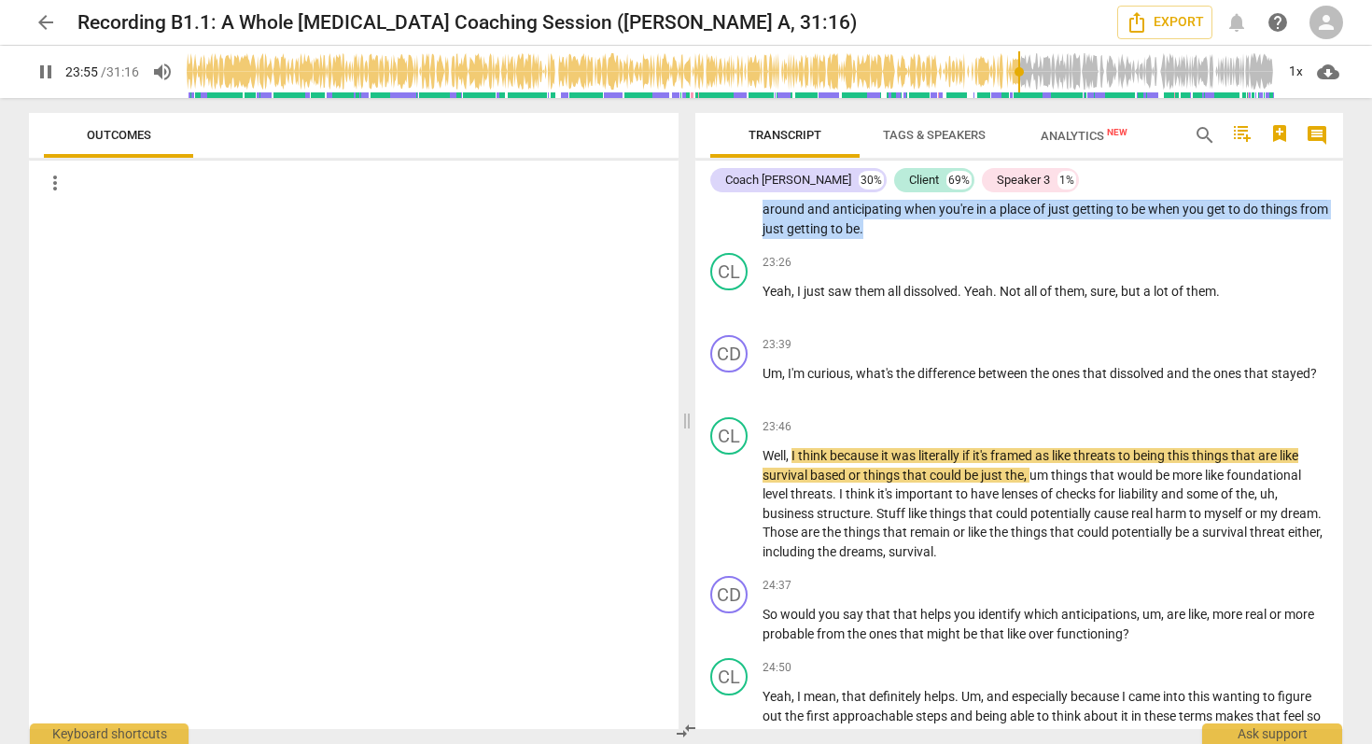
click at [42, 72] on span "pause" at bounding box center [46, 72] width 22 height 22
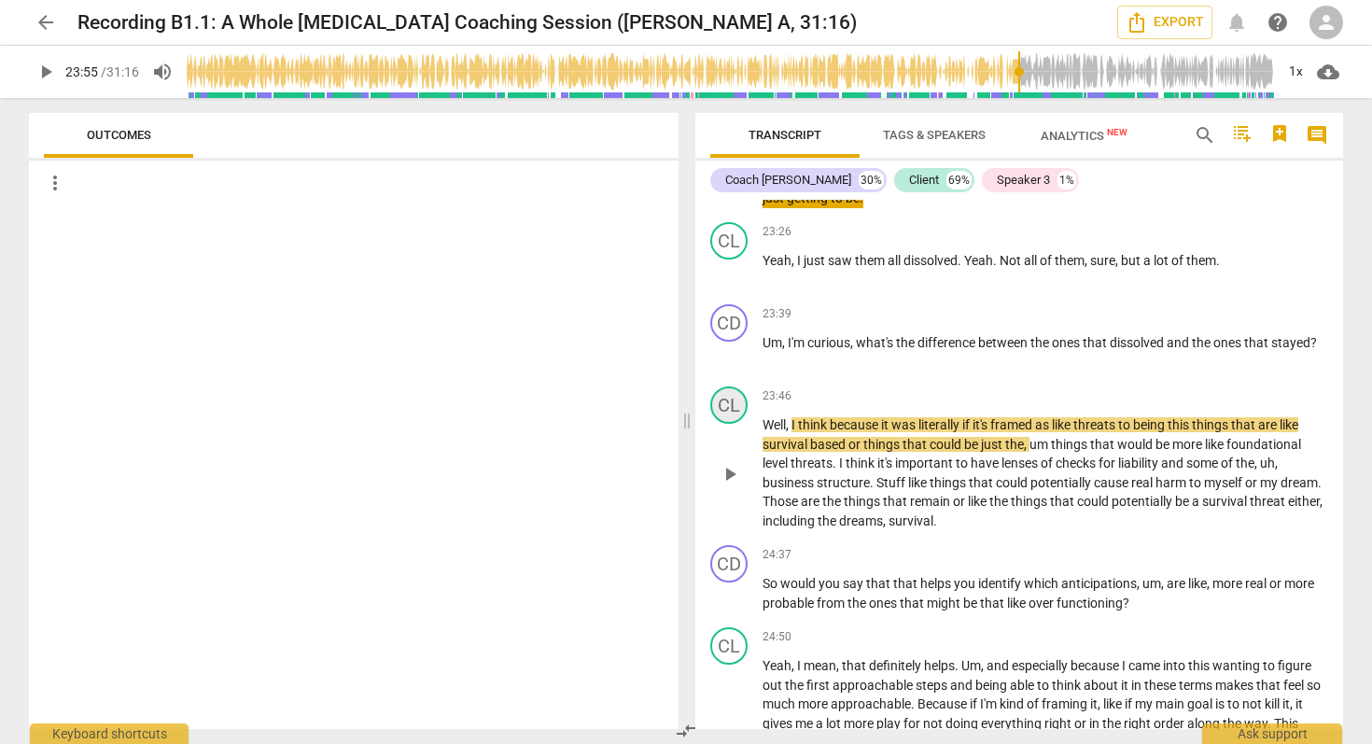
scroll to position [8804, 0]
click at [40, 82] on span "play_arrow" at bounding box center [46, 72] width 22 height 22
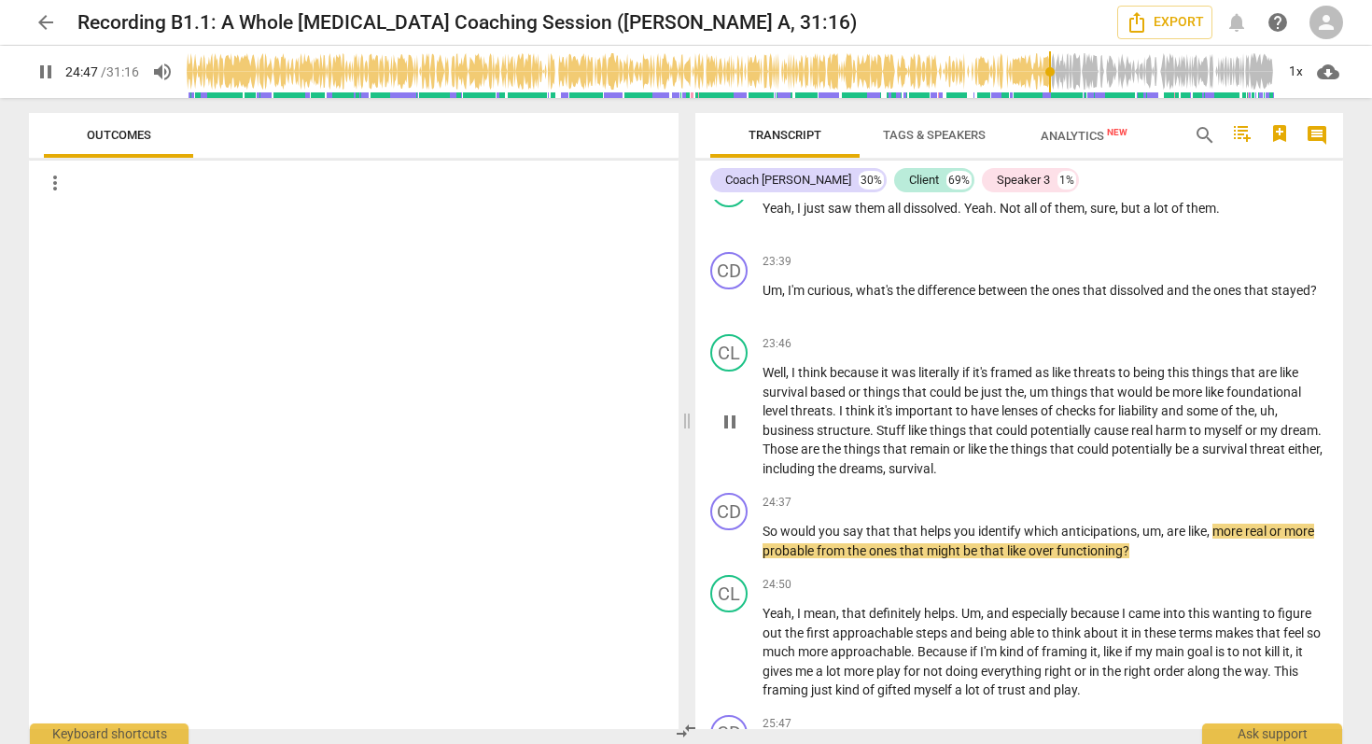
scroll to position [8860, 0]
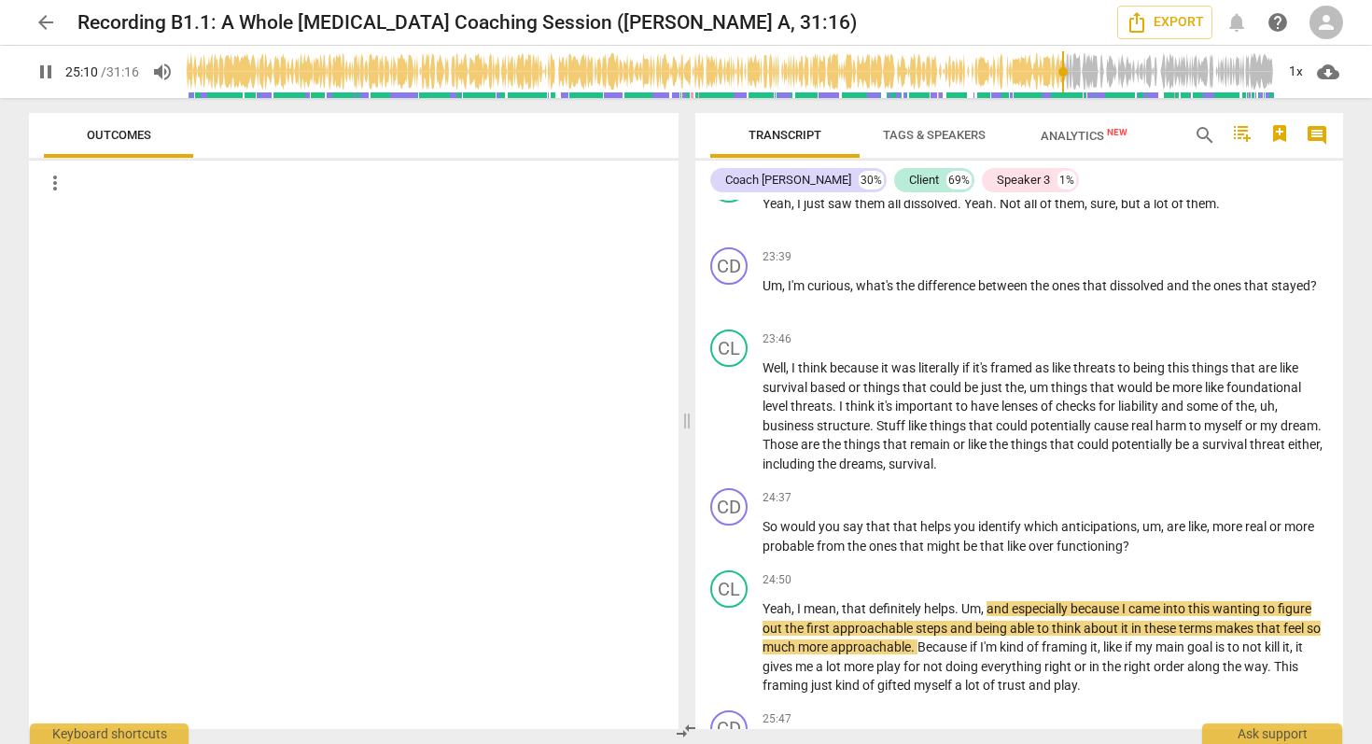
click at [45, 69] on span "pause" at bounding box center [46, 72] width 22 height 22
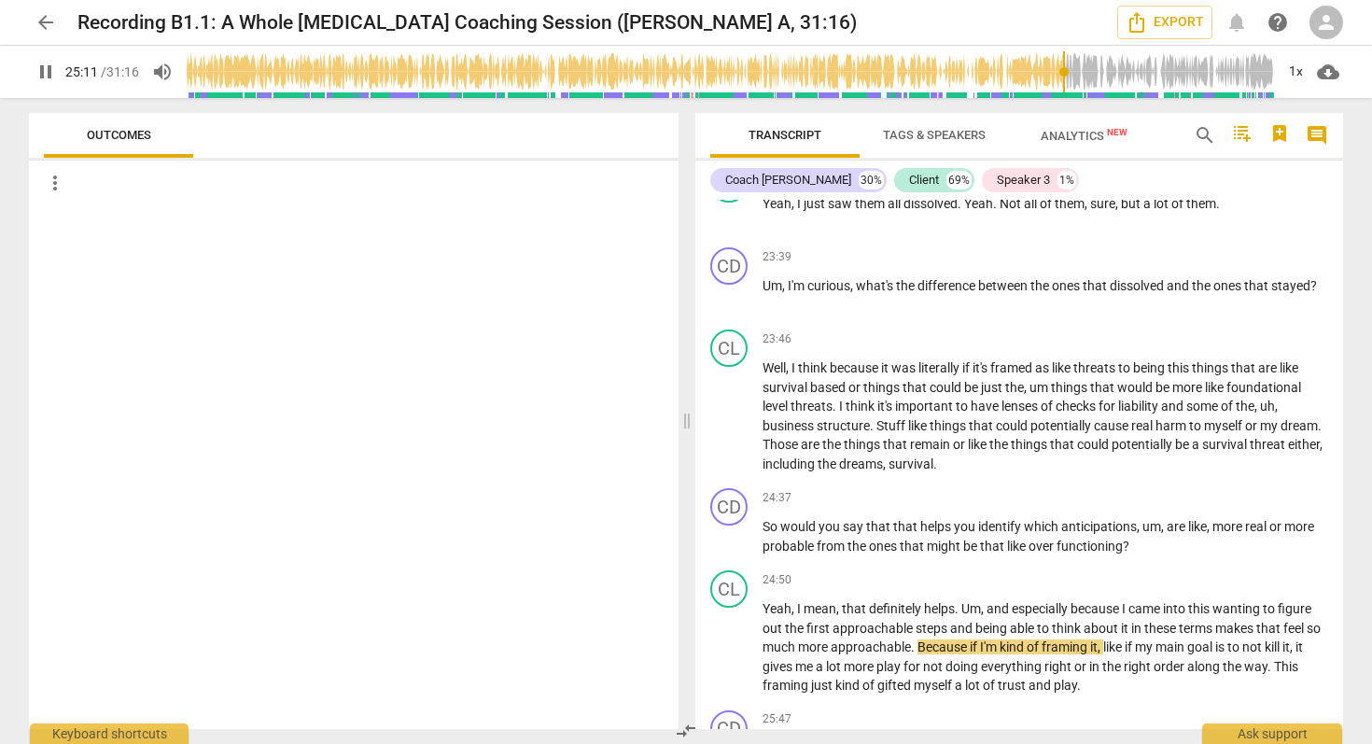
click at [45, 70] on span "pause" at bounding box center [46, 72] width 22 height 22
drag, startPoint x: 1060, startPoint y: 72, endPoint x: 1041, endPoint y: 72, distance: 18.7
click at [1041, 72] on input "range" at bounding box center [730, 72] width 1087 height 60
click at [44, 75] on span "play_arrow" at bounding box center [46, 72] width 22 height 22
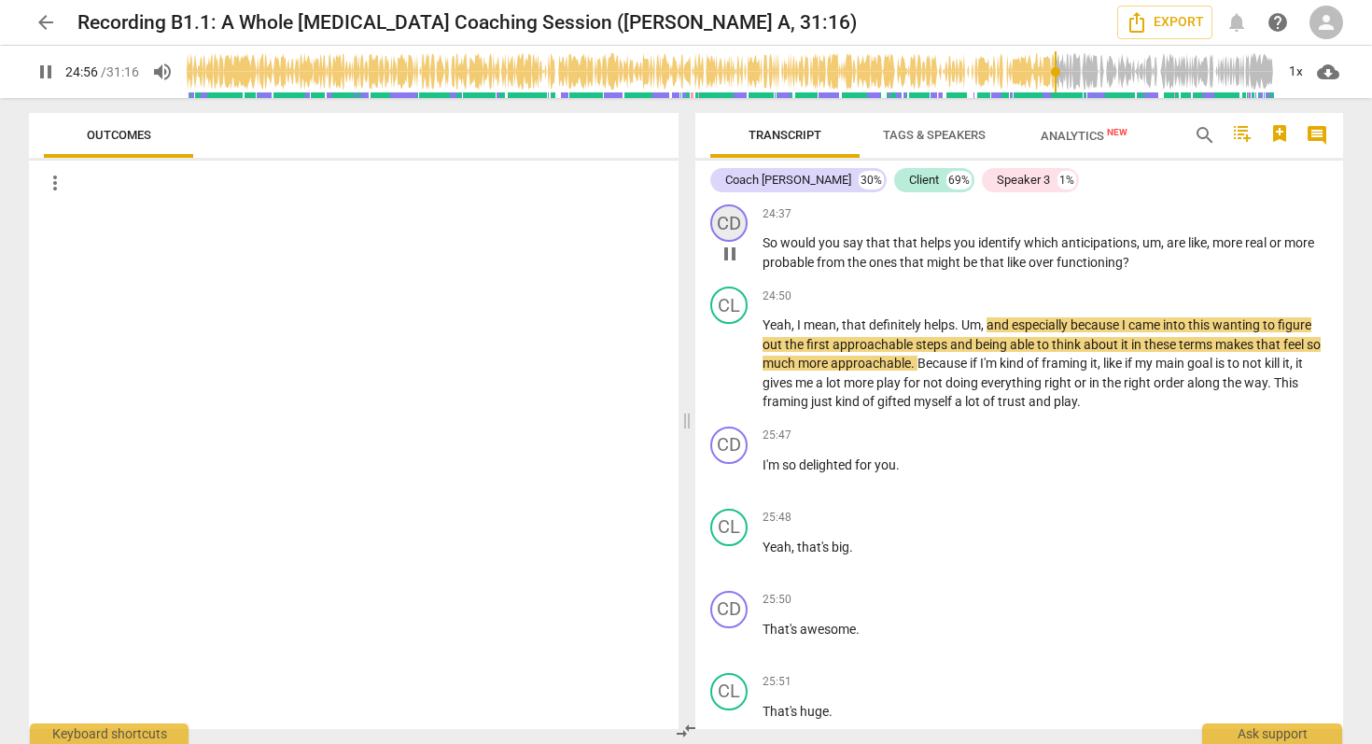
scroll to position [9147, 0]
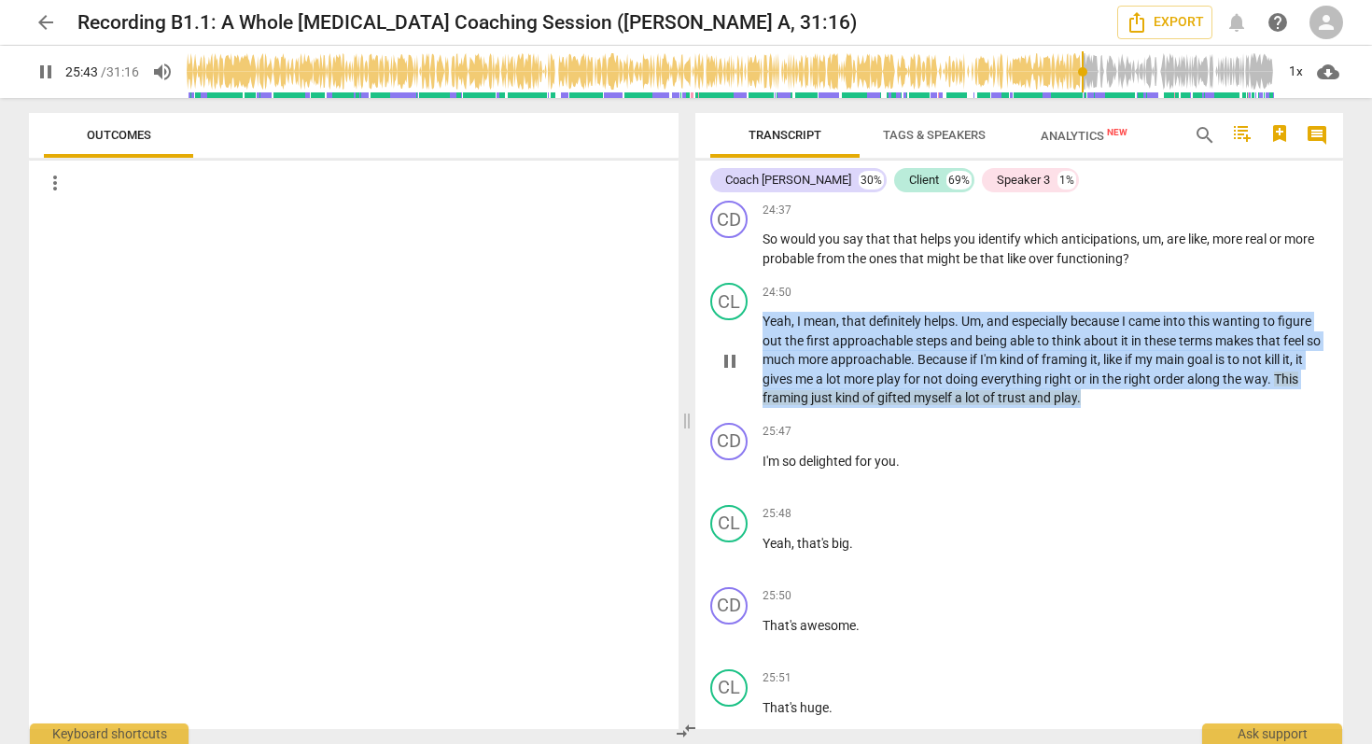
drag, startPoint x: 765, startPoint y: 338, endPoint x: 1130, endPoint y: 412, distance: 372.3
click at [1130, 408] on p "Yeah , I mean , that definitely helps . Um , and especially because I came into…" at bounding box center [1045, 360] width 566 height 96
copy p "Yeah , I mean , that definitely helps . Um , and especially because I came into…"
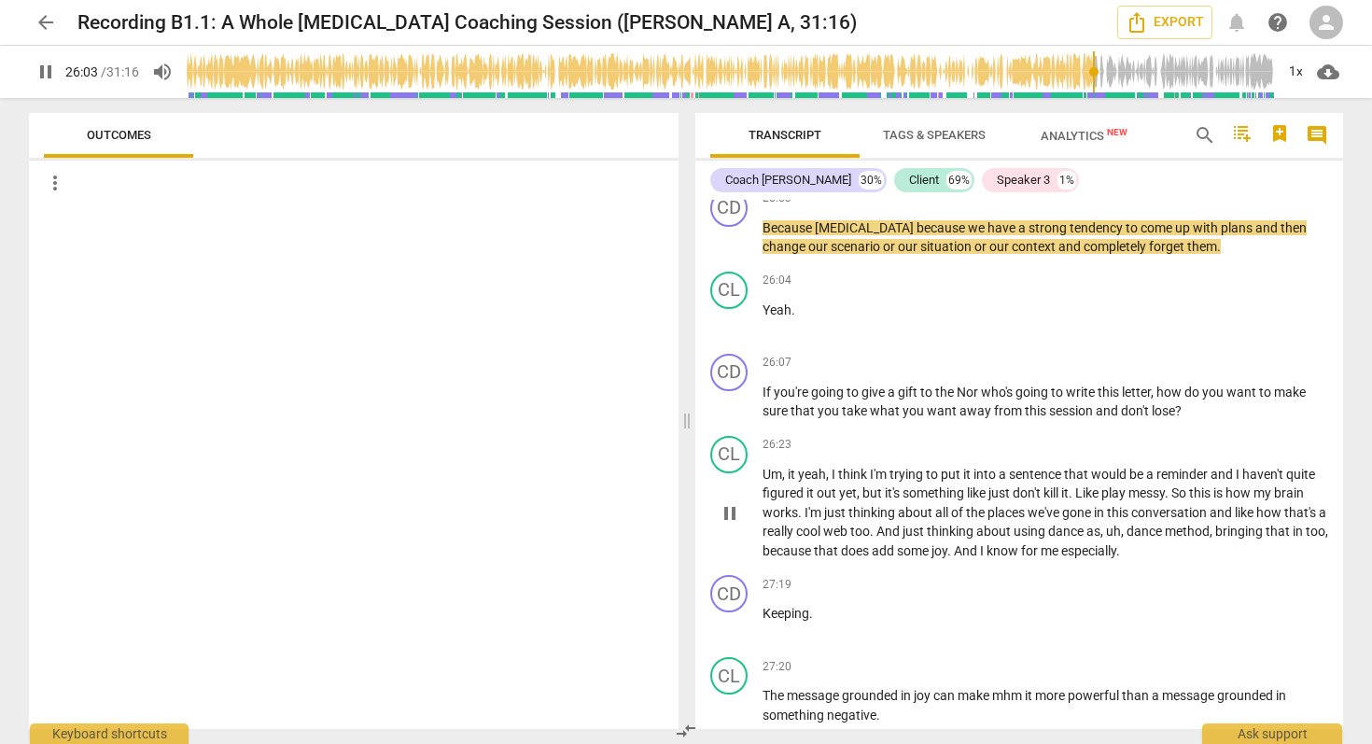
scroll to position [9697, 0]
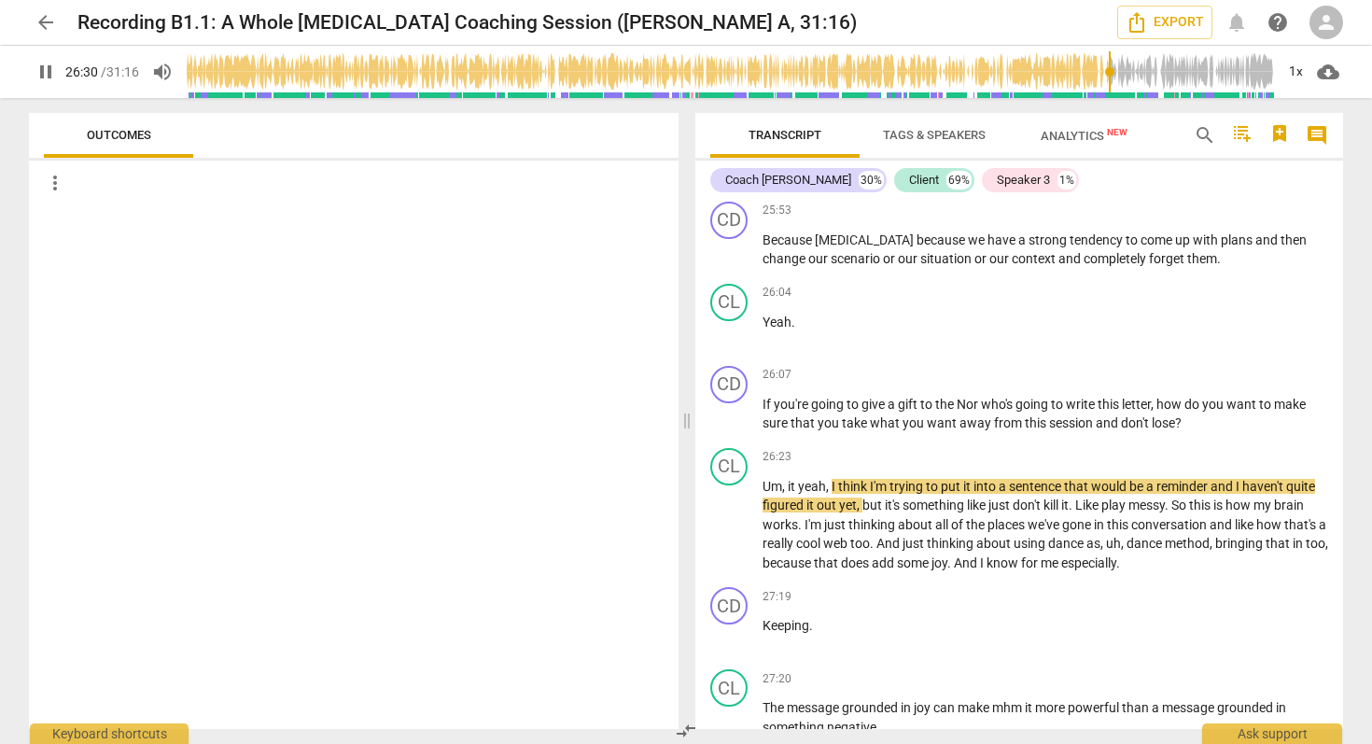
click at [46, 75] on span "pause" at bounding box center [46, 72] width 22 height 22
click at [42, 72] on span "pause" at bounding box center [46, 72] width 22 height 22
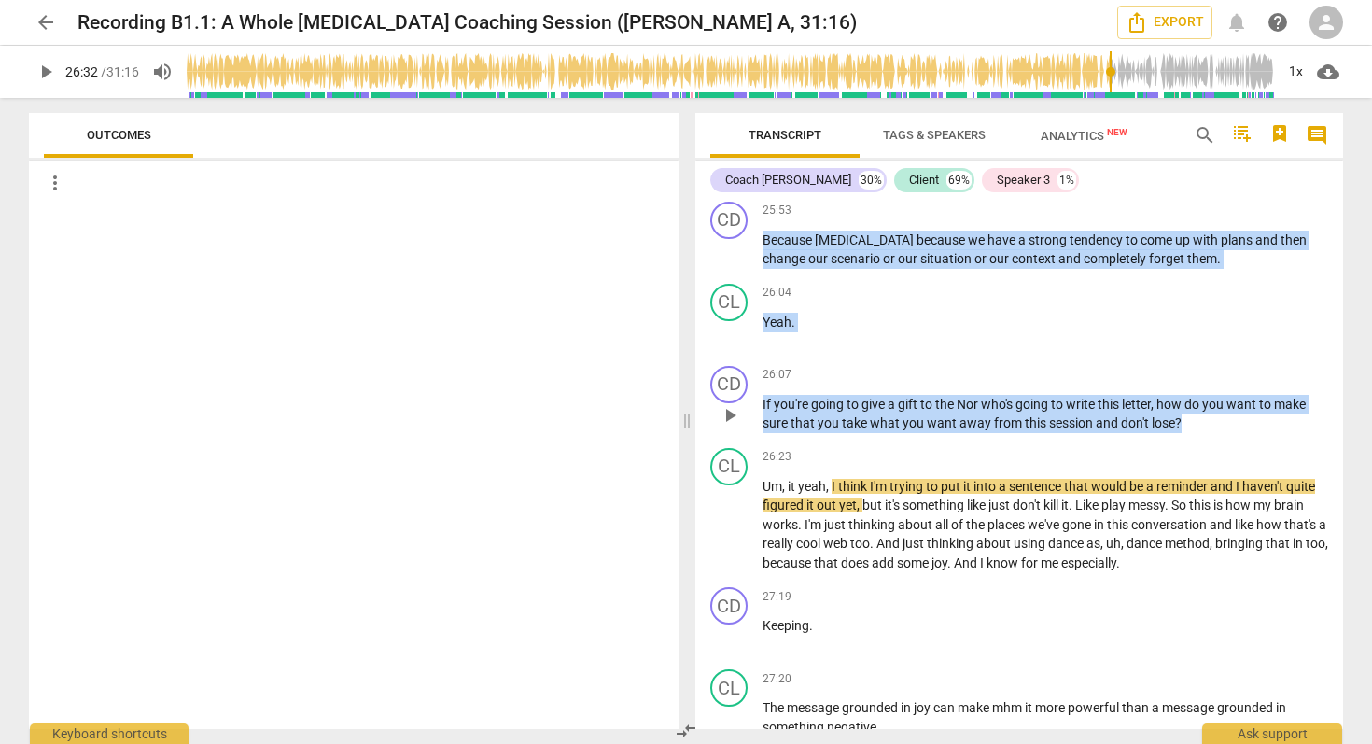
drag, startPoint x: 763, startPoint y: 260, endPoint x: 1203, endPoint y: 455, distance: 480.9
click at [1203, 455] on div "CD play_arrow pause 00:03 keyboard_arrow_right All right . Hi , good afternoon …" at bounding box center [1019, 464] width 648 height 529
copy div "Because [MEDICAL_DATA] because we have a strong tendency to come up with plans …"
click at [47, 78] on span "play_arrow" at bounding box center [46, 72] width 22 height 22
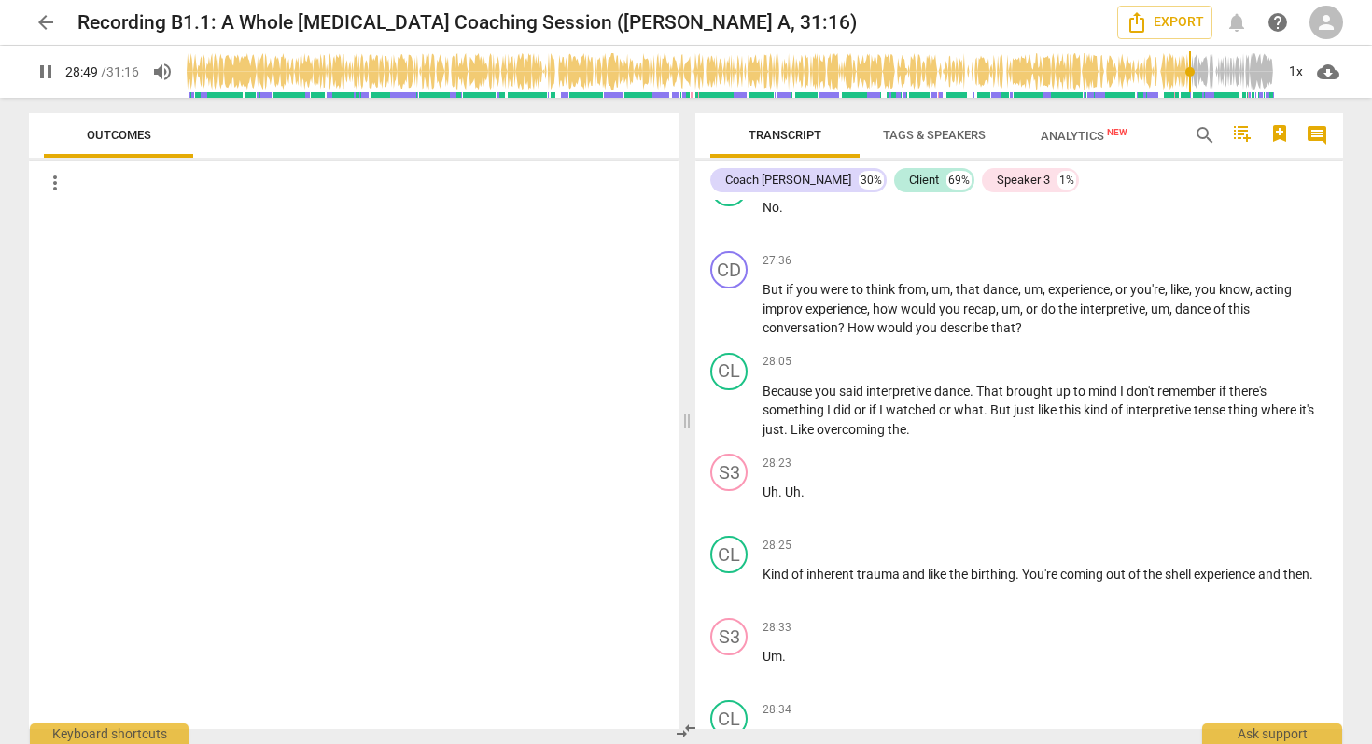
scroll to position [10280, 0]
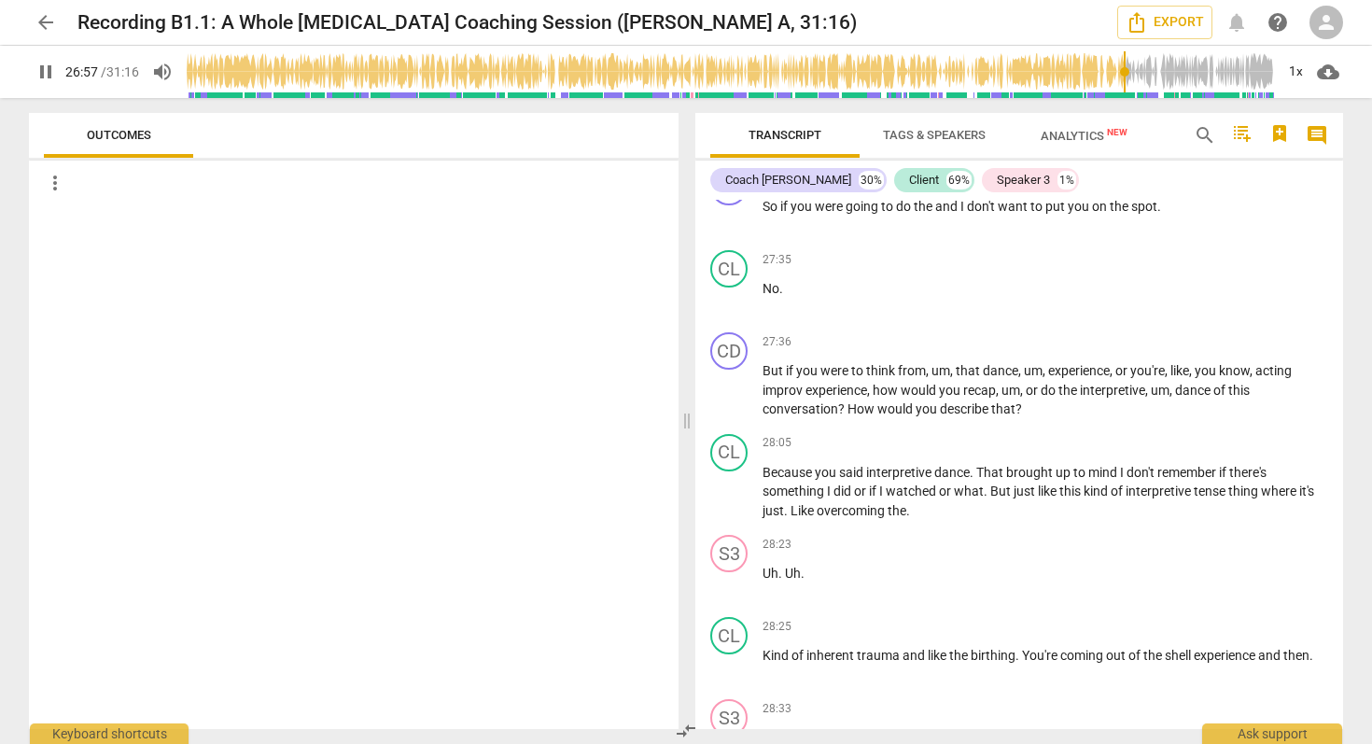
drag, startPoint x: 1190, startPoint y: 72, endPoint x: 1123, endPoint y: 72, distance: 67.2
click at [1123, 72] on input "range" at bounding box center [730, 72] width 1087 height 60
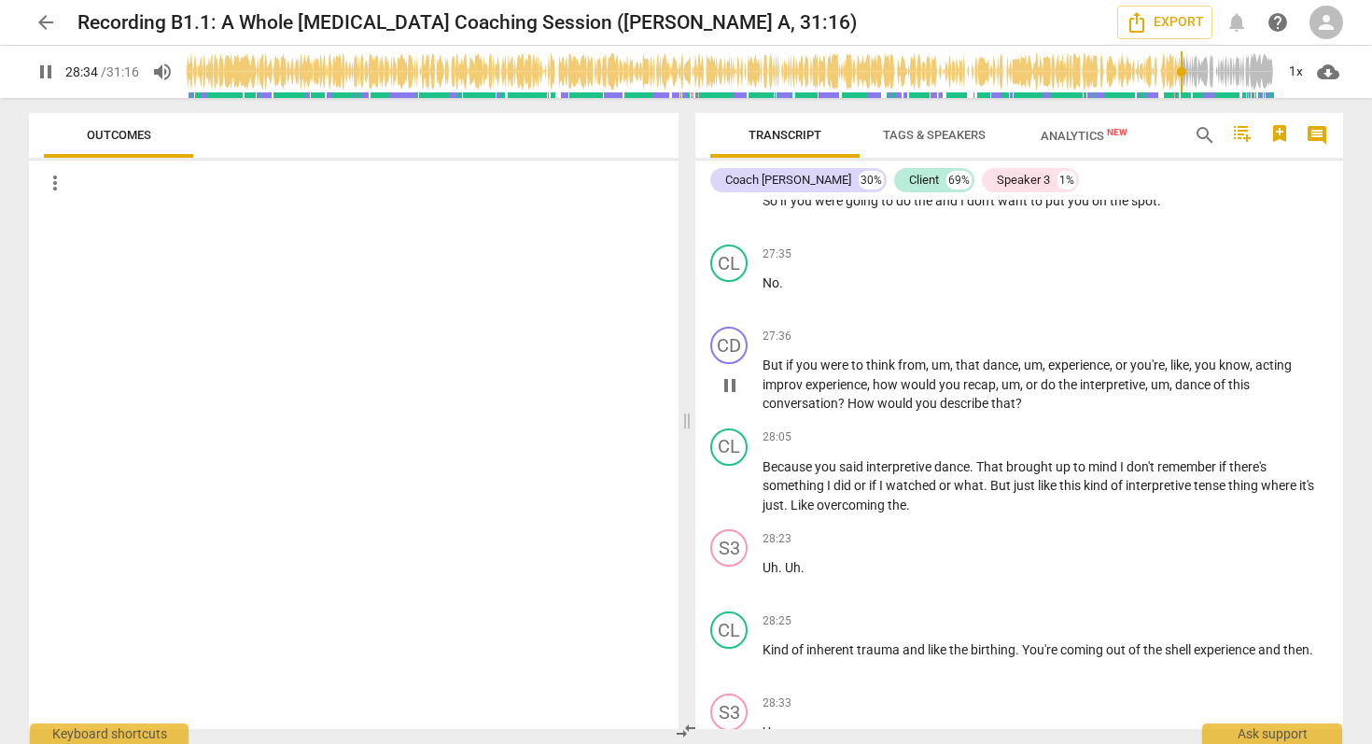
scroll to position [10911, 0]
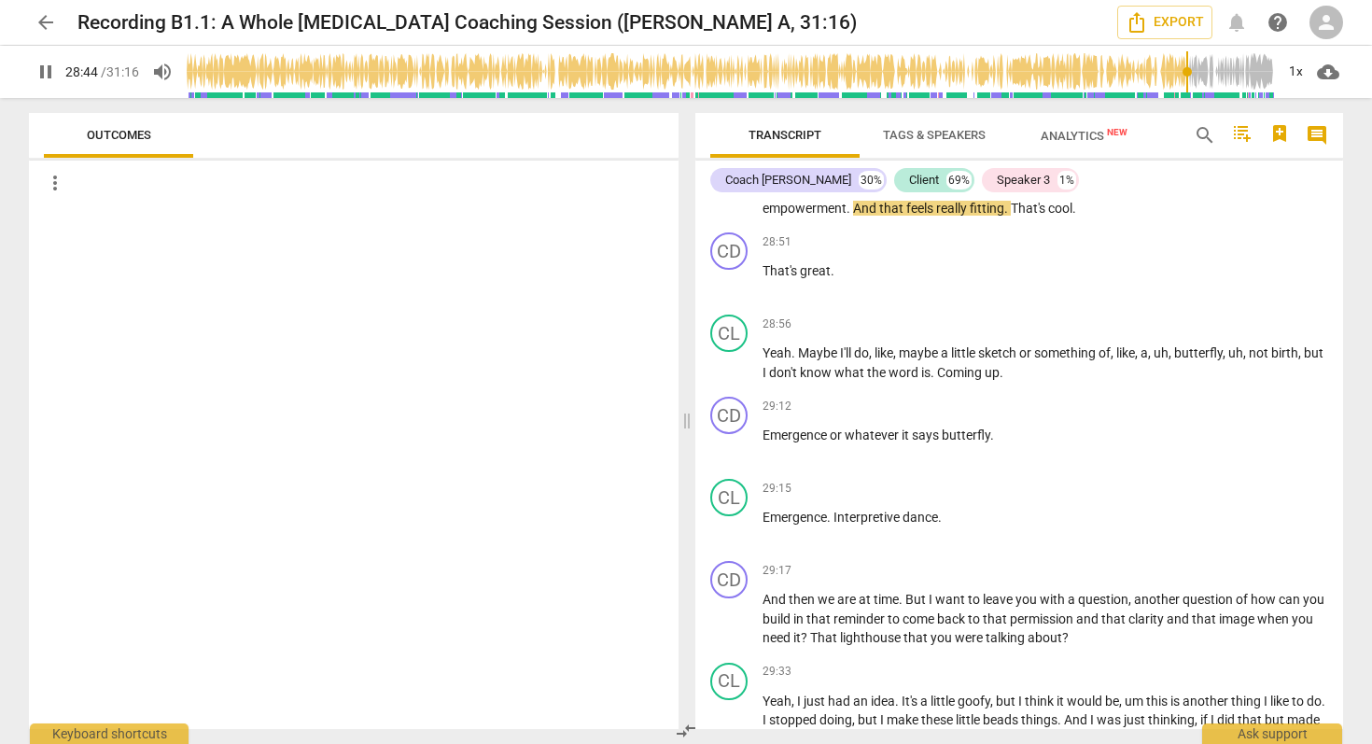
click at [44, 75] on span "pause" at bounding box center [46, 72] width 22 height 22
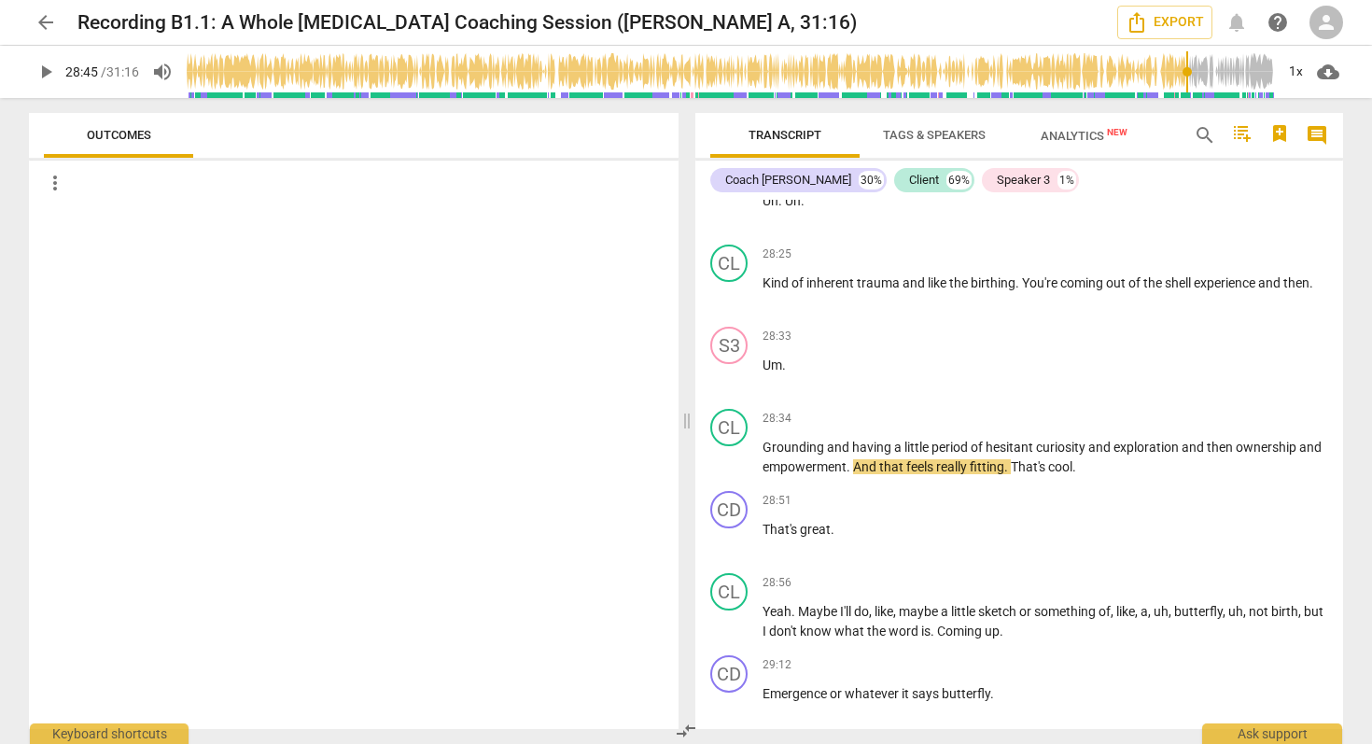
scroll to position [10654, 0]
click at [40, 71] on span "play_arrow" at bounding box center [46, 72] width 22 height 22
click at [40, 75] on span "play_arrow" at bounding box center [46, 72] width 22 height 22
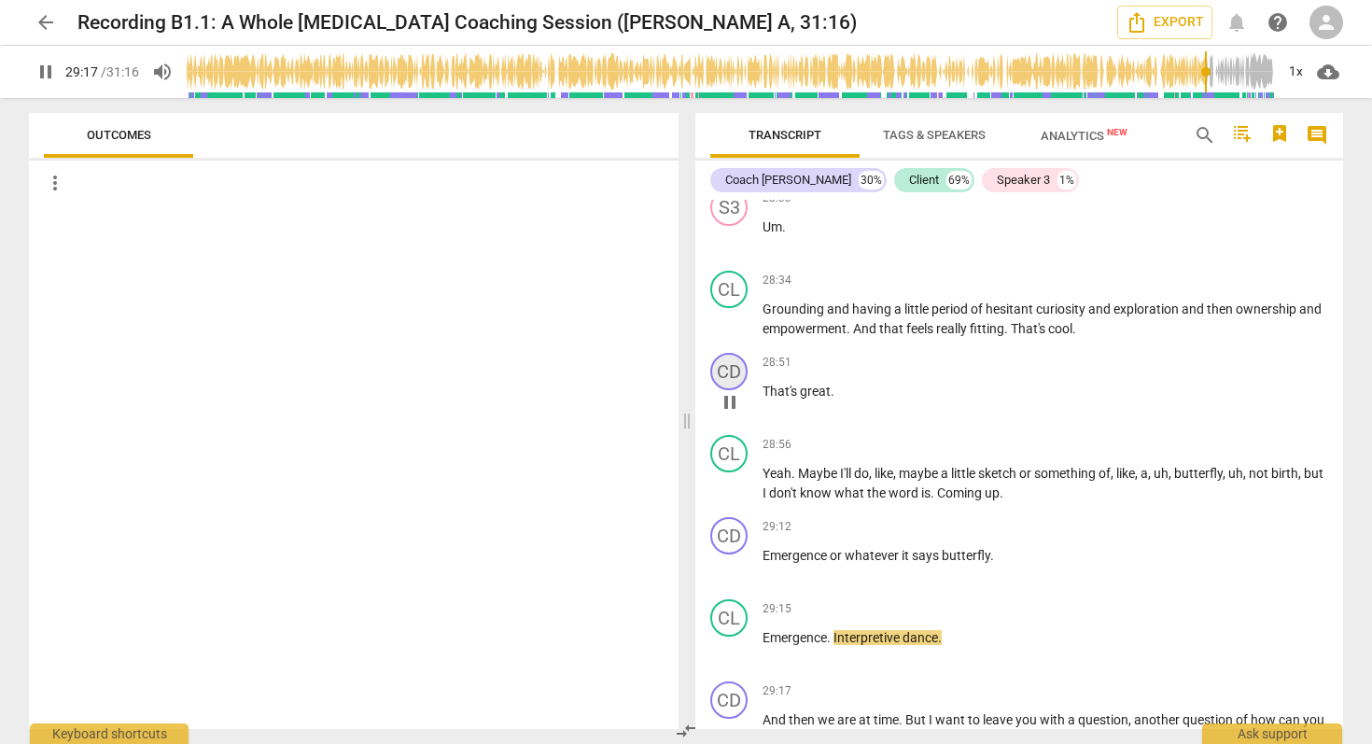
scroll to position [11322, 0]
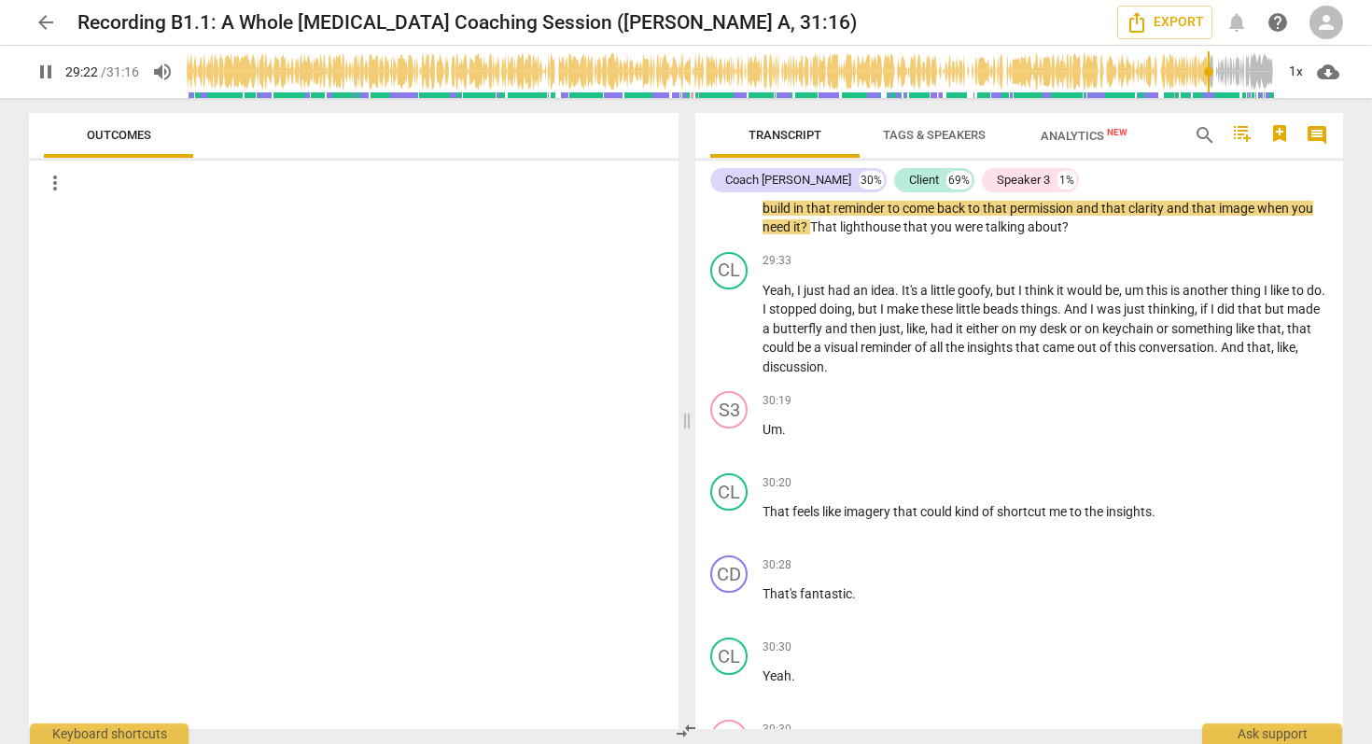
click at [44, 75] on span "pause" at bounding box center [46, 72] width 22 height 22
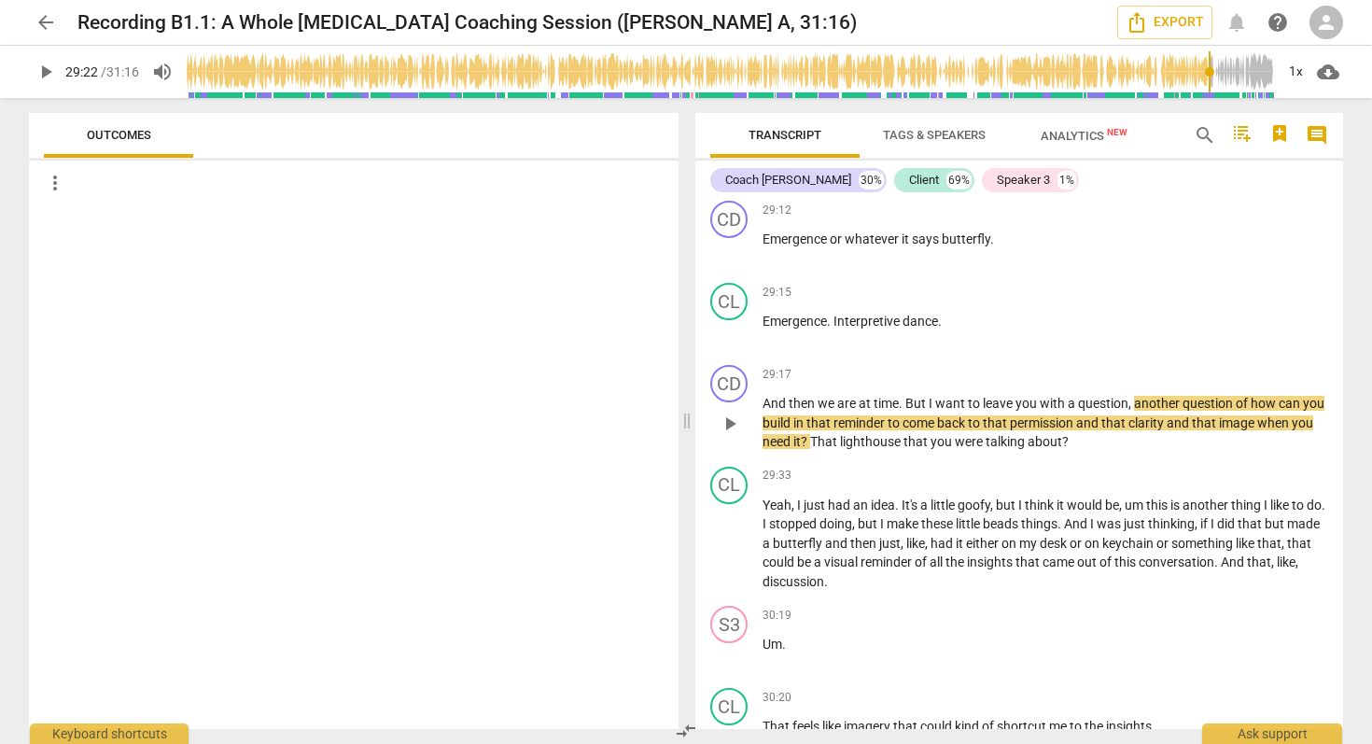
scroll to position [11106, 0]
click at [49, 73] on span "play_arrow" at bounding box center [46, 72] width 22 height 22
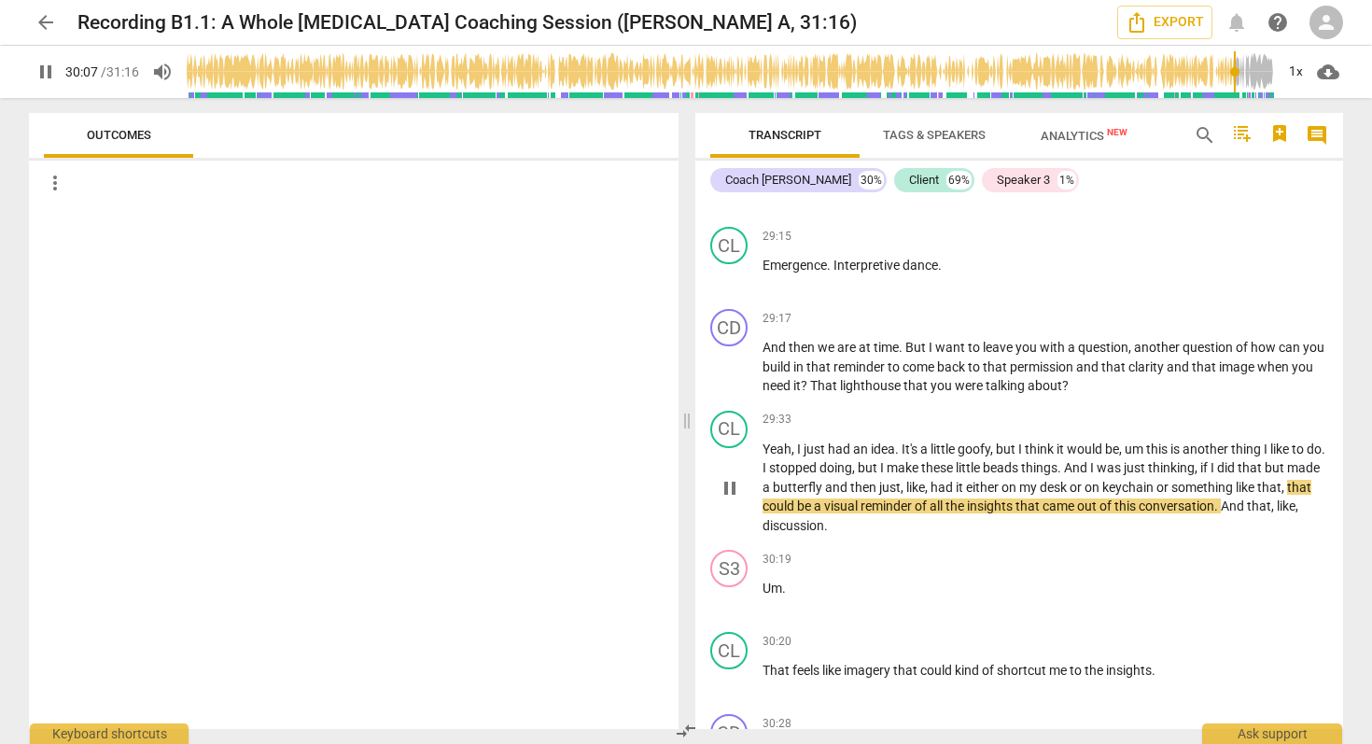
scroll to position [11164, 0]
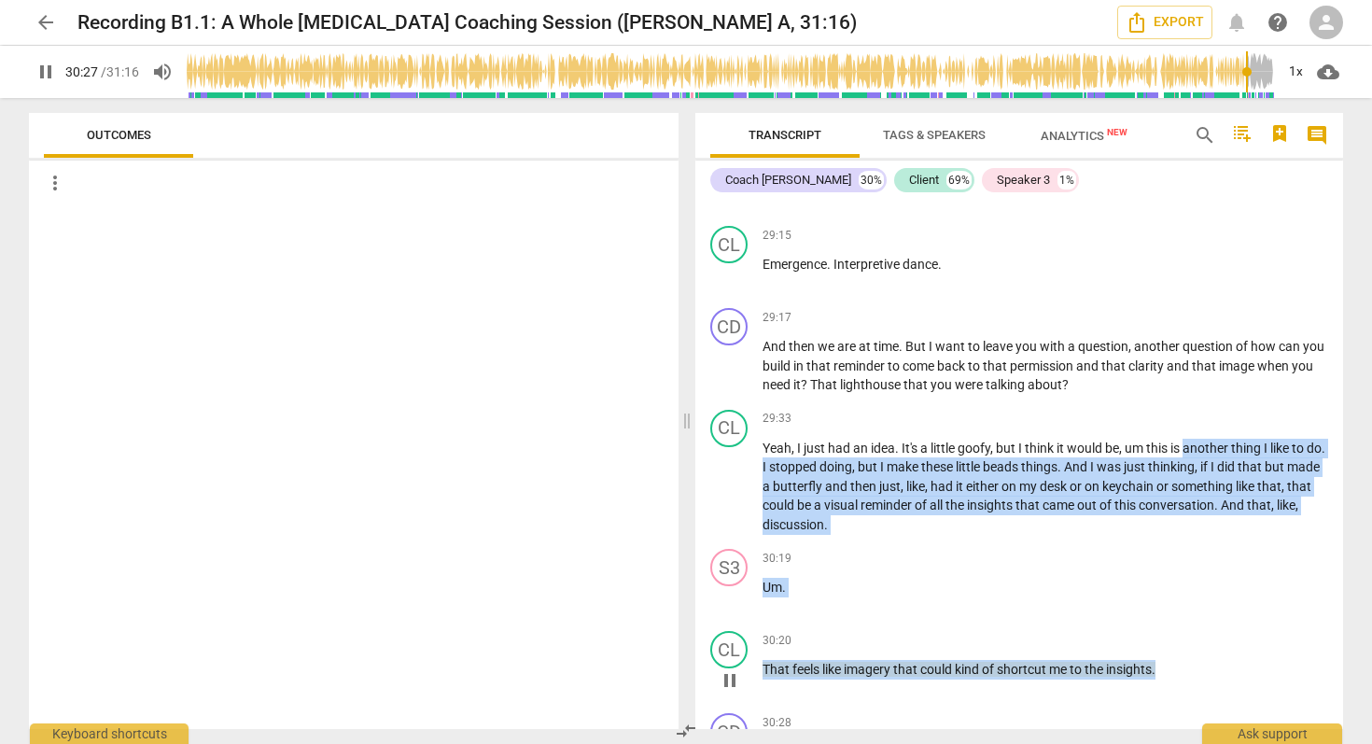
drag, startPoint x: 1187, startPoint y: 471, endPoint x: 1181, endPoint y: 681, distance: 210.1
click at [1181, 681] on div "CD play_arrow pause 00:03 keyboard_arrow_right All right . Hi , good afternoon …" at bounding box center [1019, 464] width 648 height 529
copy div "another thing I like to do . I stopped doing , but I make these little beads th…"
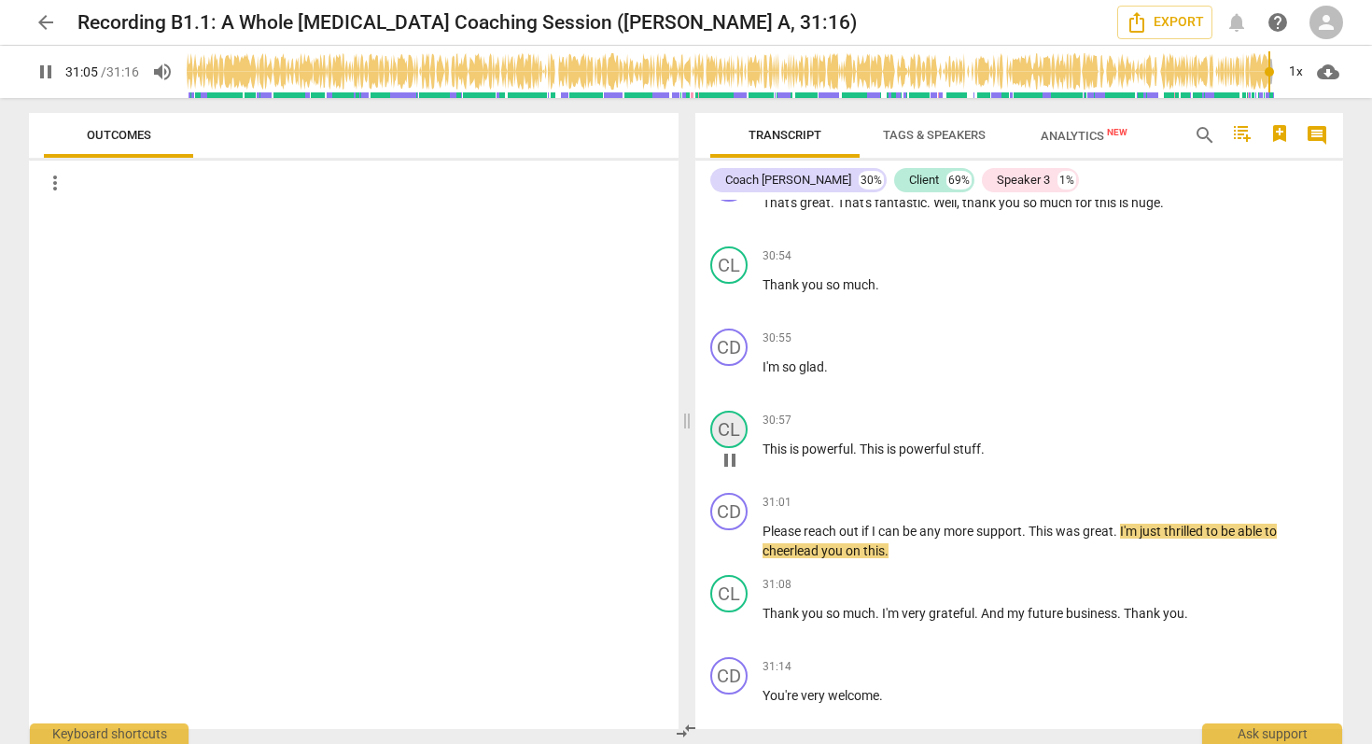
scroll to position [12460, 0]
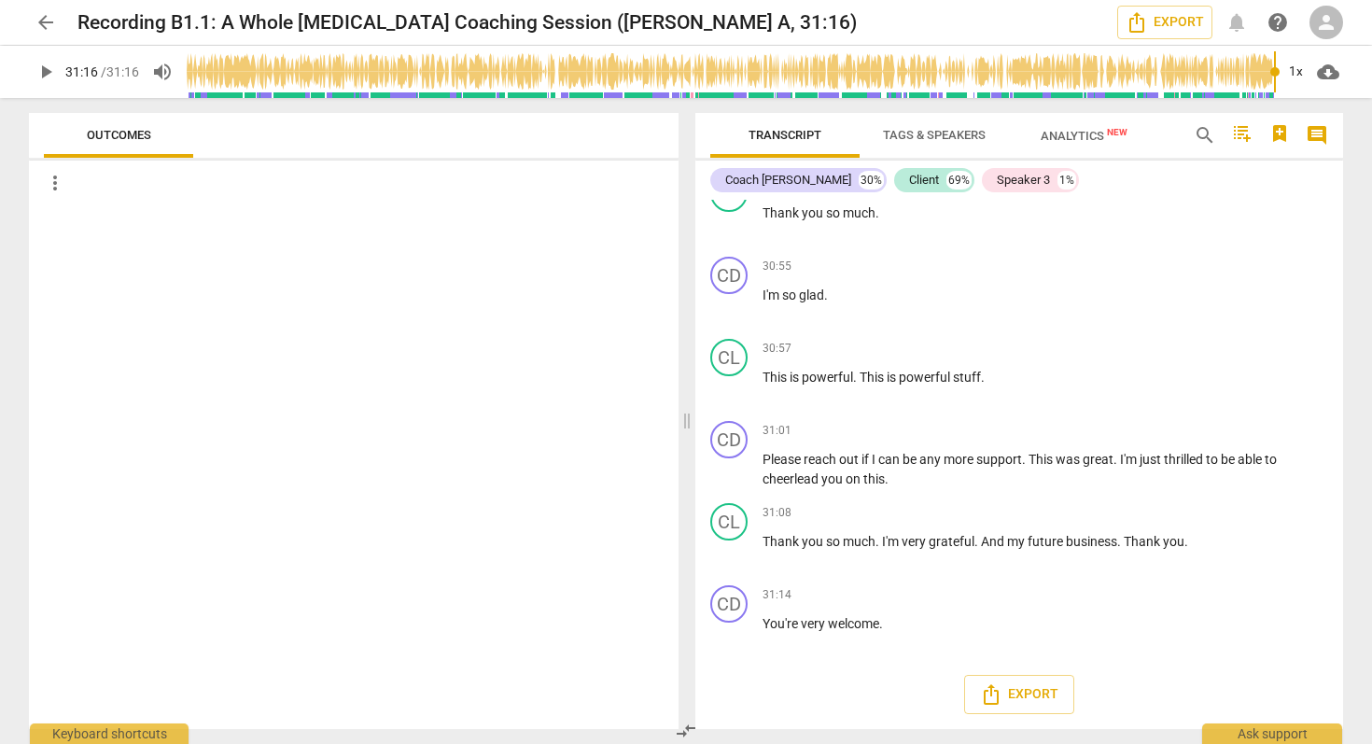
type input "1876"
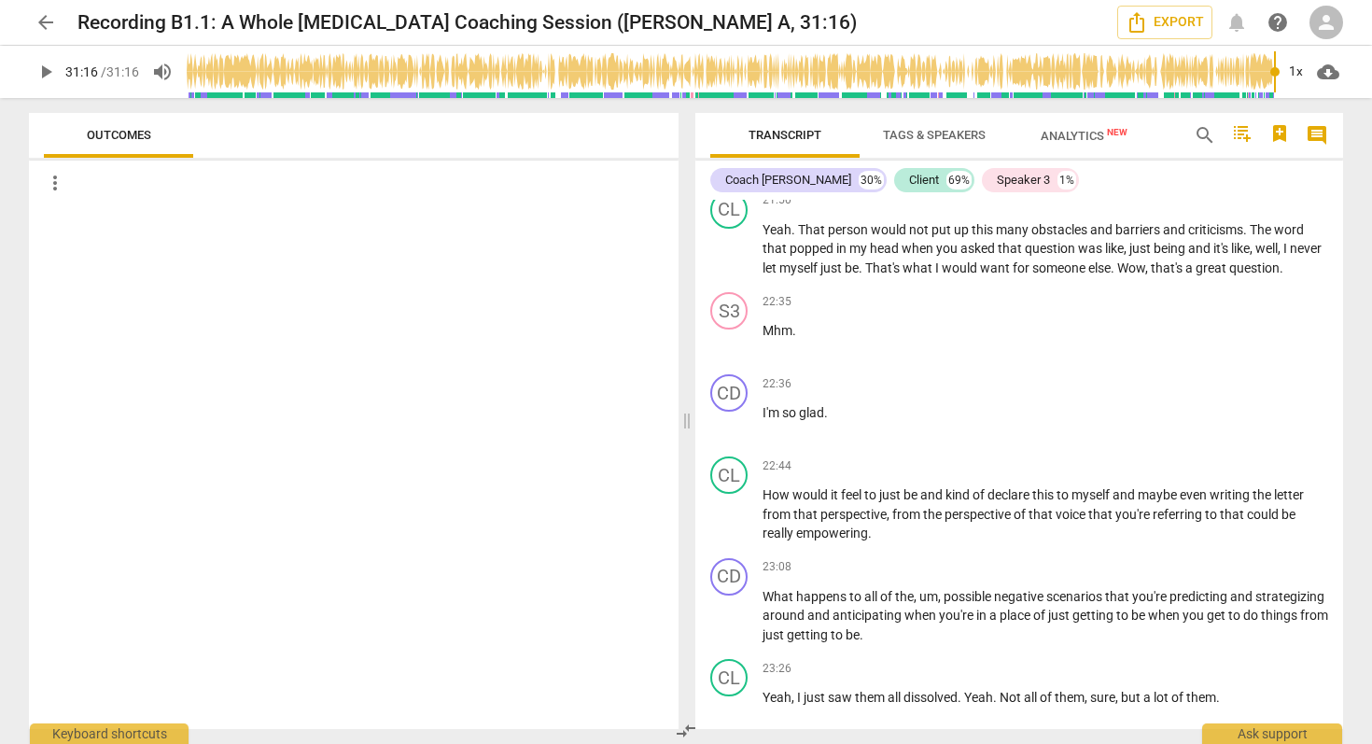
scroll to position [8276, 0]
